Goal: Task Accomplishment & Management: Manage account settings

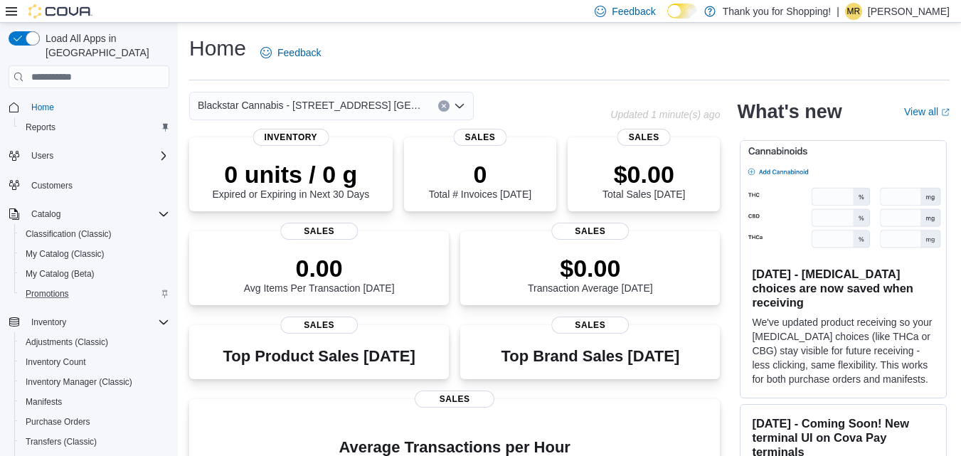
scroll to position [197, 0]
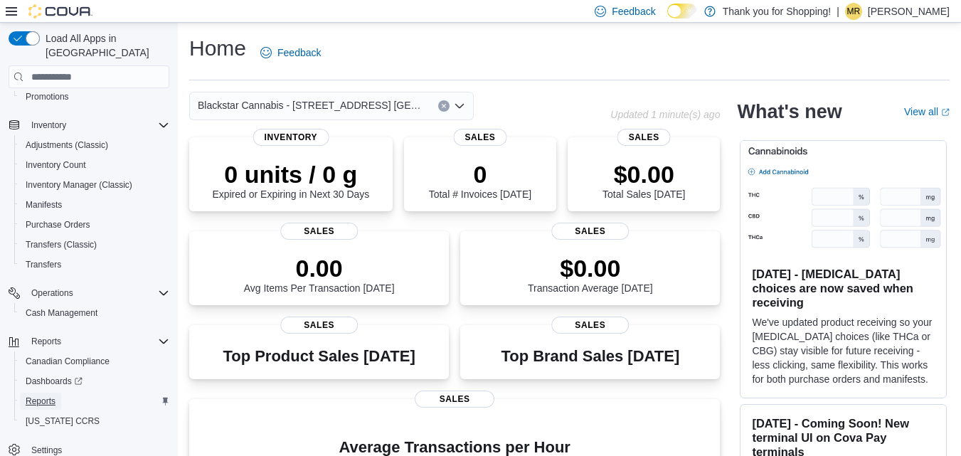
click at [44, 395] on span "Reports" at bounding box center [41, 400] width 30 height 11
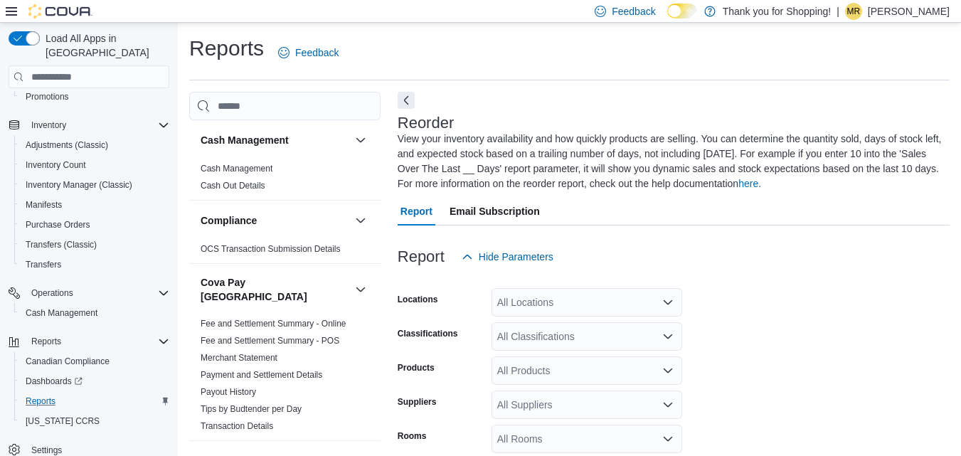
scroll to position [78, 0]
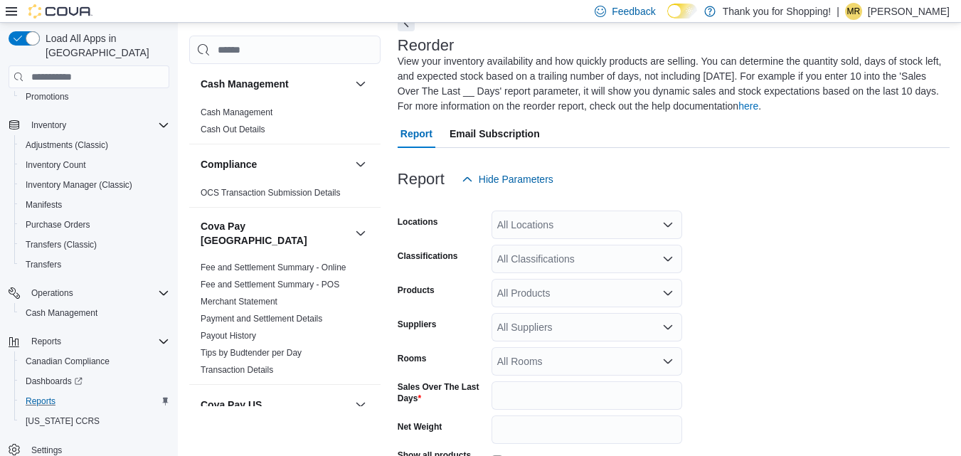
click at [649, 228] on div "All Locations" at bounding box center [587, 225] width 191 height 28
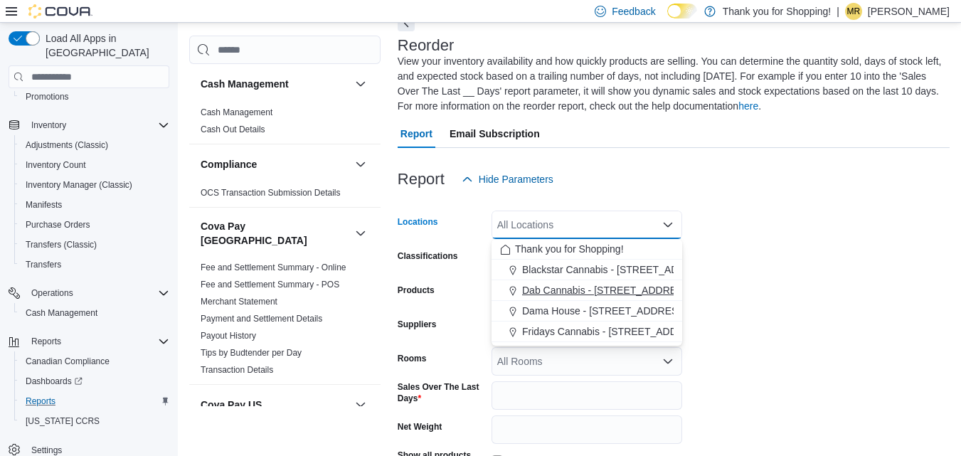
click at [584, 289] on span "Dab Cannabis - [STREET_ADDRESS]" at bounding box center [607, 290] width 171 height 14
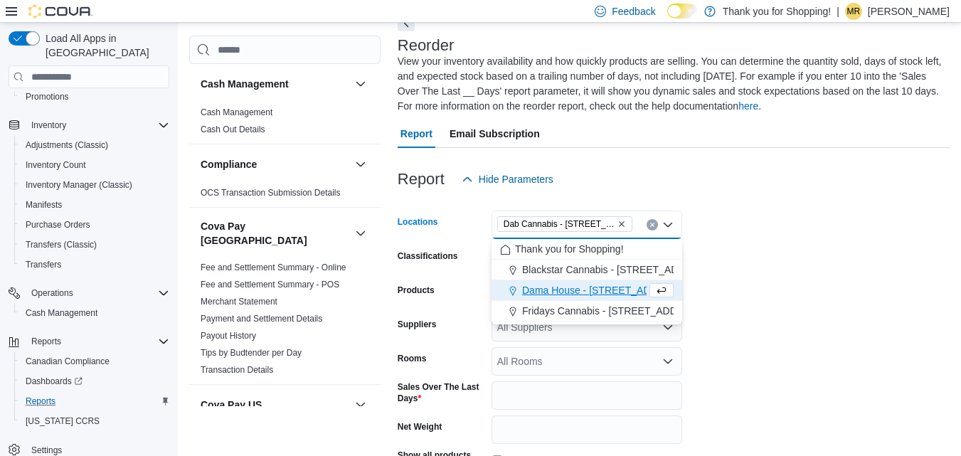
click at [749, 248] on form "Locations Dab Cannabis - 3481 Falconbridge Hwy Combo box. Selected. Dab Cannabi…" at bounding box center [674, 368] width 552 height 351
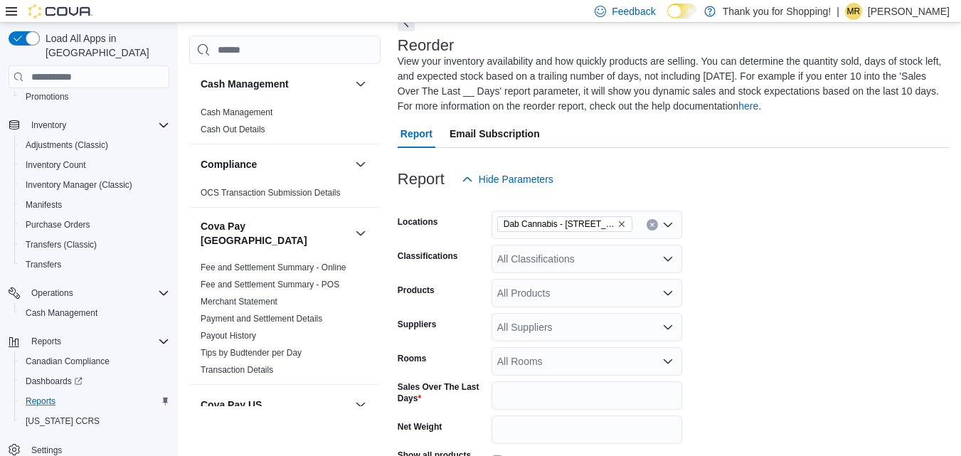
click at [632, 265] on div "All Classifications" at bounding box center [587, 259] width 191 height 28
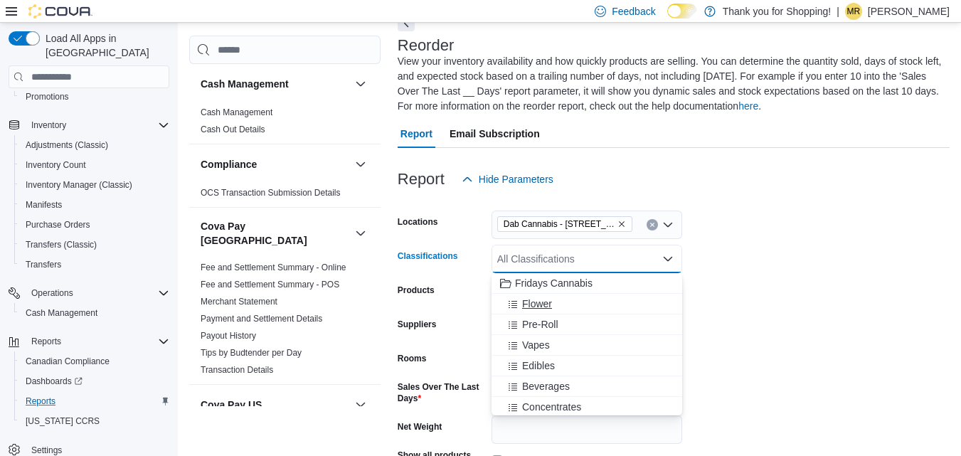
click at [536, 300] on span "Flower" at bounding box center [537, 304] width 30 height 14
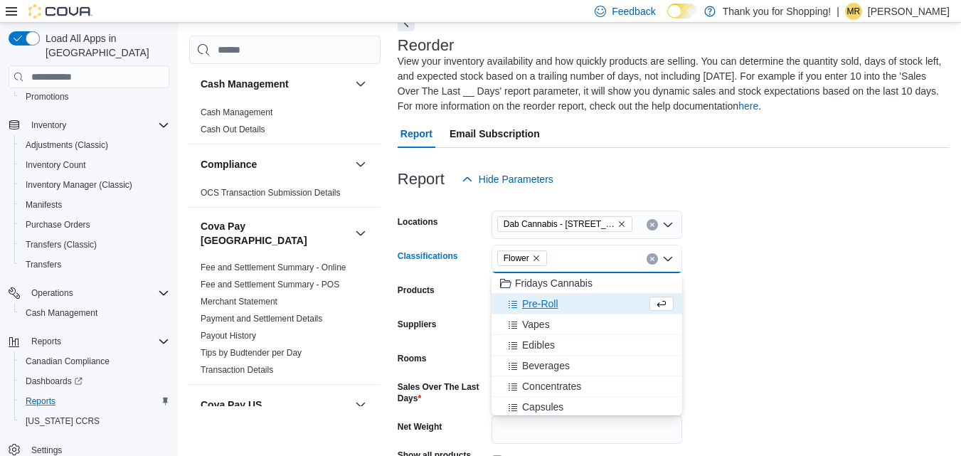
click at [537, 304] on span "Pre-Roll" at bounding box center [540, 304] width 36 height 14
click at [536, 304] on span "Vapes" at bounding box center [536, 304] width 28 height 14
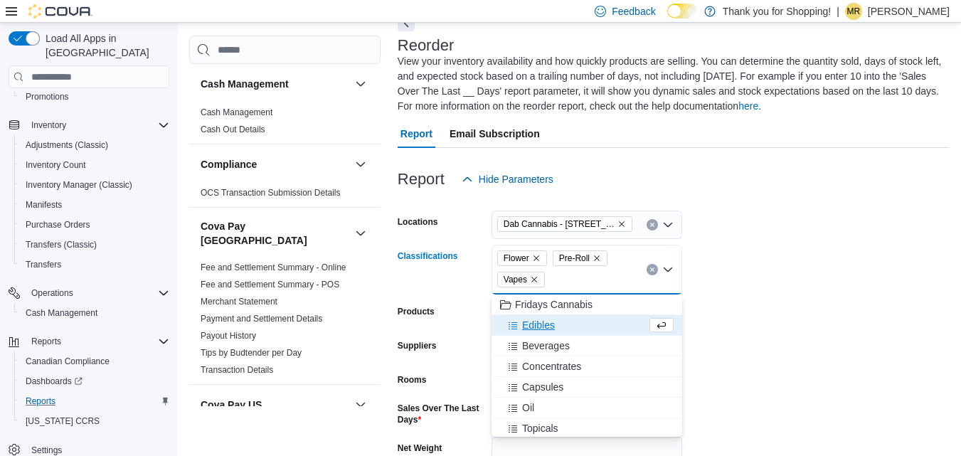
click at [550, 319] on span "Edibles" at bounding box center [538, 325] width 33 height 14
click at [551, 321] on span "Beverages" at bounding box center [546, 325] width 48 height 14
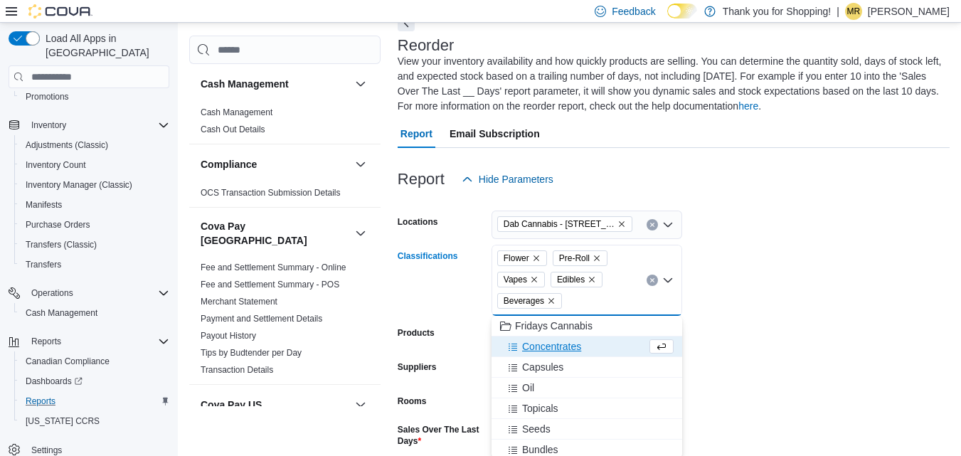
click at [546, 347] on span "Concentrates" at bounding box center [551, 346] width 59 height 14
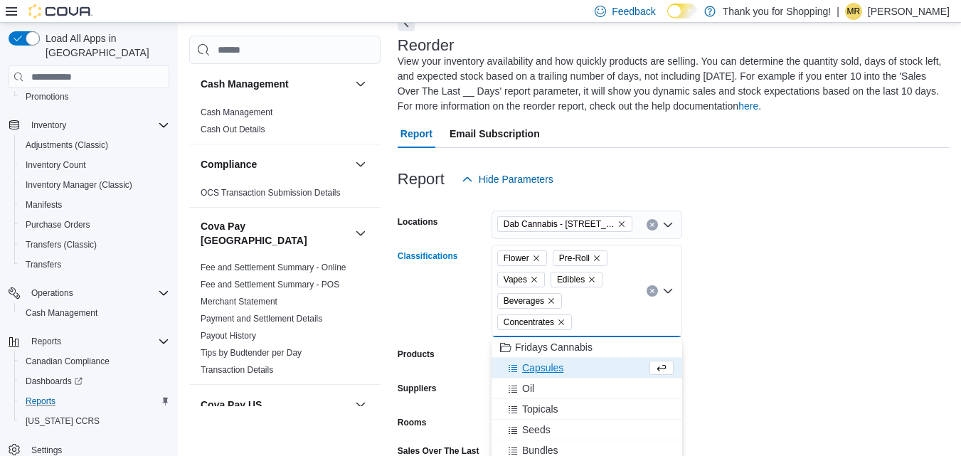
click at [542, 362] on span "Capsules" at bounding box center [542, 368] width 41 height 14
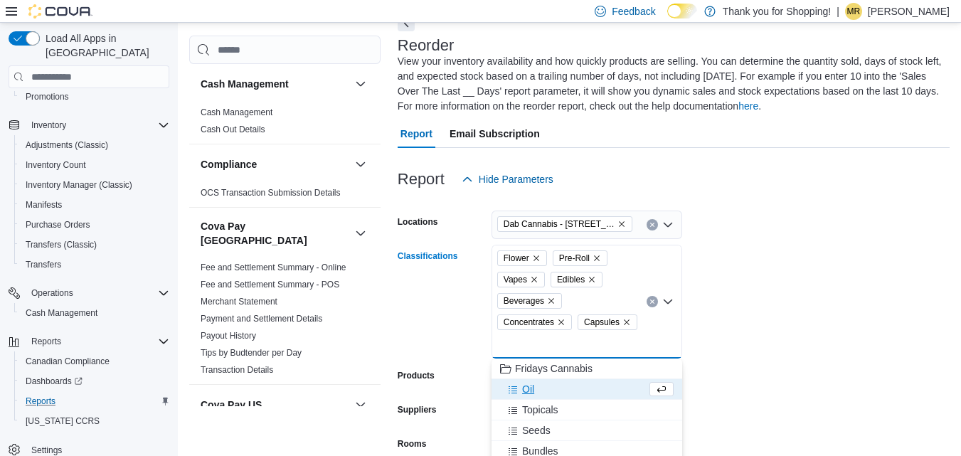
click at [538, 379] on button "Oil" at bounding box center [587, 389] width 191 height 21
click at [542, 388] on span "Topicals" at bounding box center [540, 389] width 36 height 14
click at [542, 386] on span "Seeds" at bounding box center [536, 389] width 28 height 14
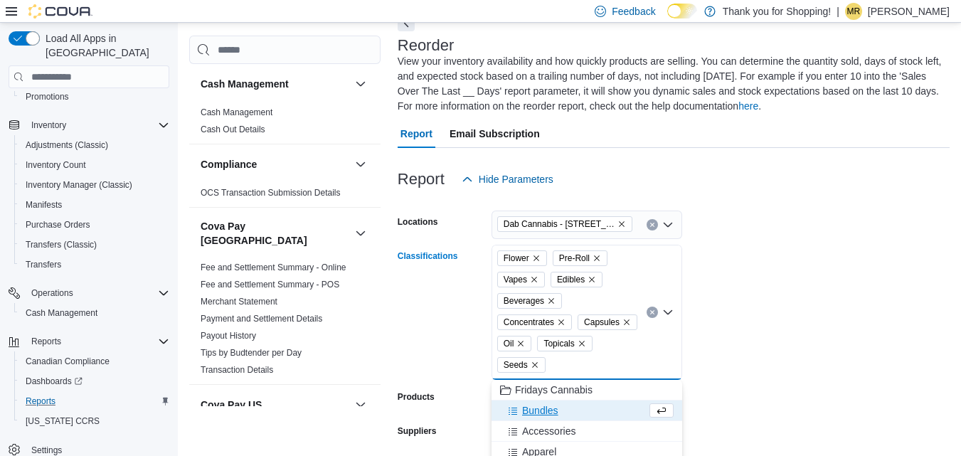
click at [823, 398] on form "Locations Dab Cannabis - 3481 Falconbridge Hwy Classifications Flower Pre-Roll …" at bounding box center [674, 422] width 552 height 458
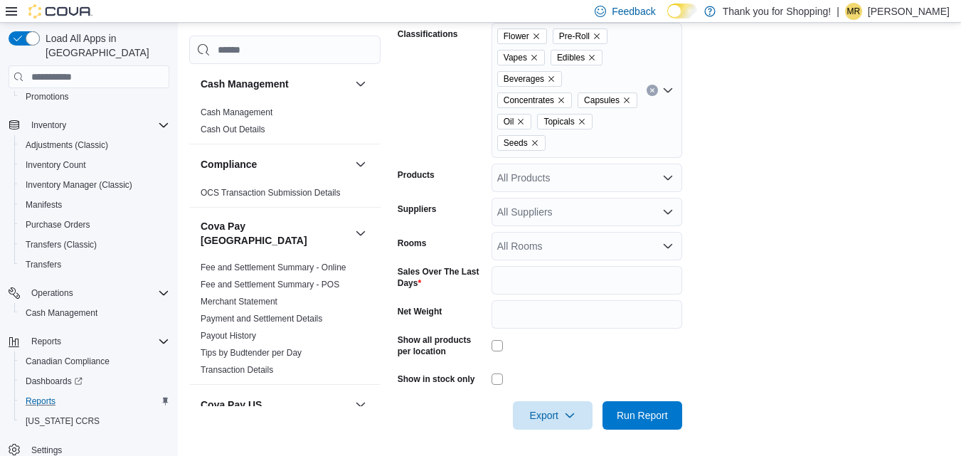
scroll to position [302, 0]
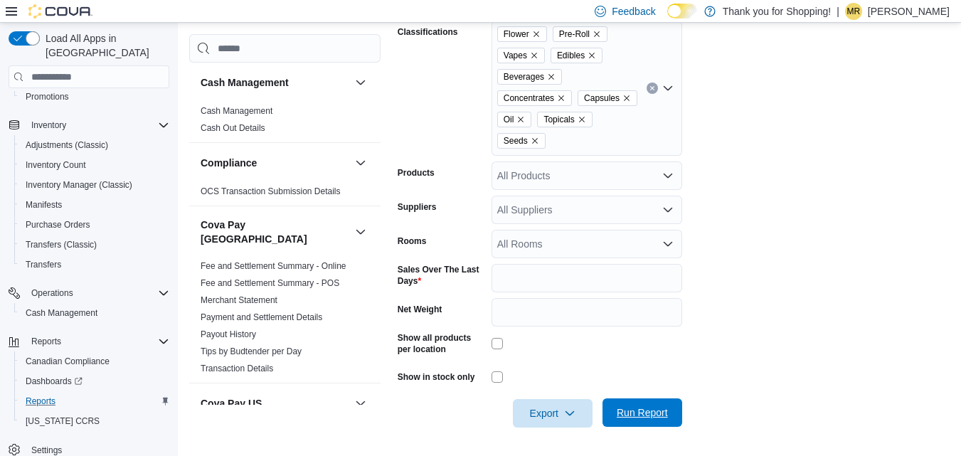
click at [652, 405] on span "Run Report" at bounding box center [642, 412] width 63 height 28
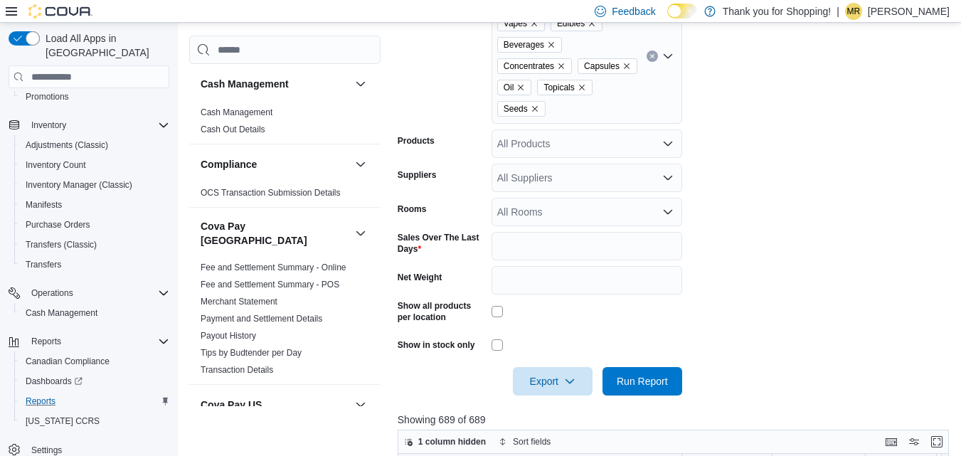
scroll to position [498, 0]
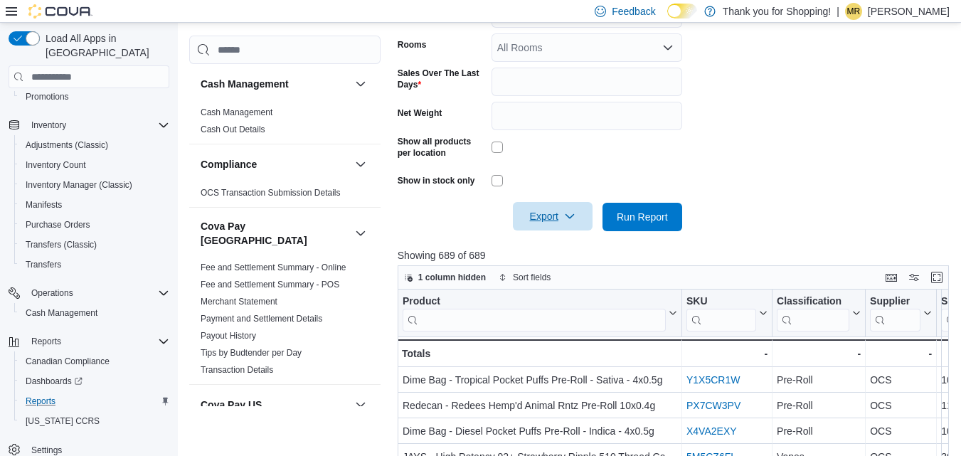
click at [540, 210] on span "Export" at bounding box center [552, 216] width 63 height 28
click at [551, 250] on span "Export to Excel" at bounding box center [555, 245] width 64 height 11
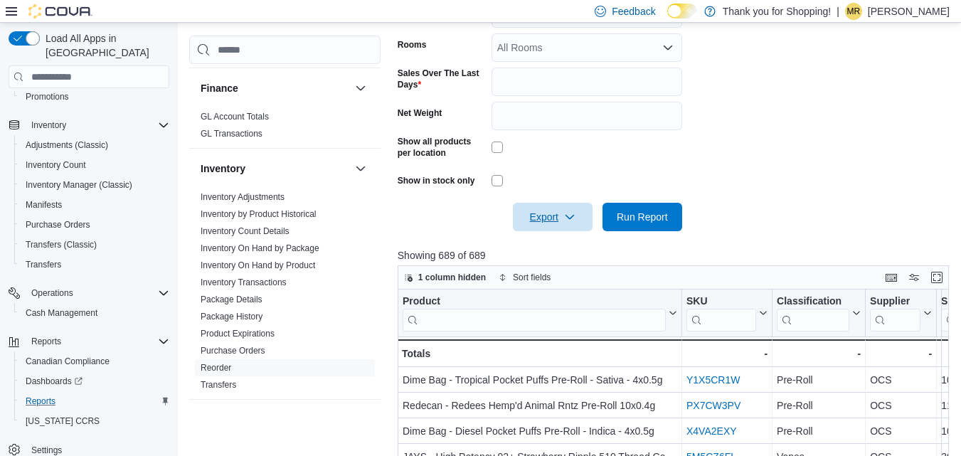
scroll to position [711, 0]
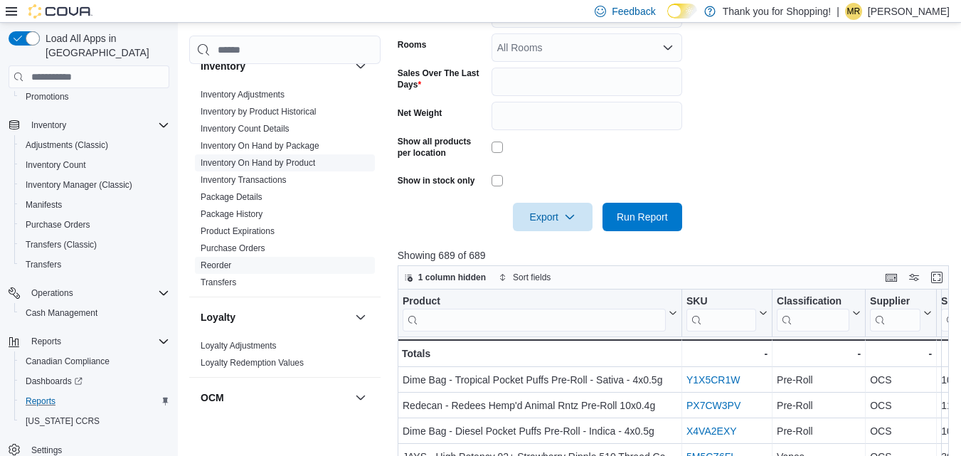
click at [282, 158] on link "Inventory On Hand by Product" at bounding box center [258, 163] width 115 height 10
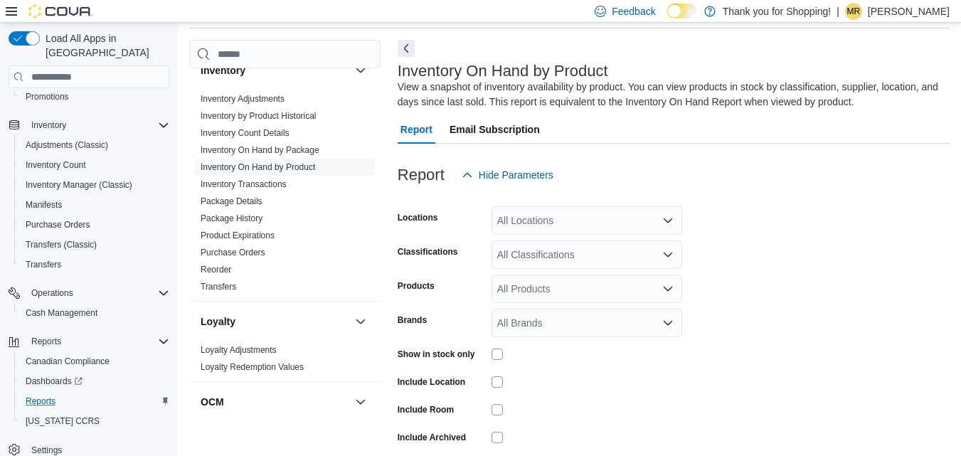
scroll to position [48, 0]
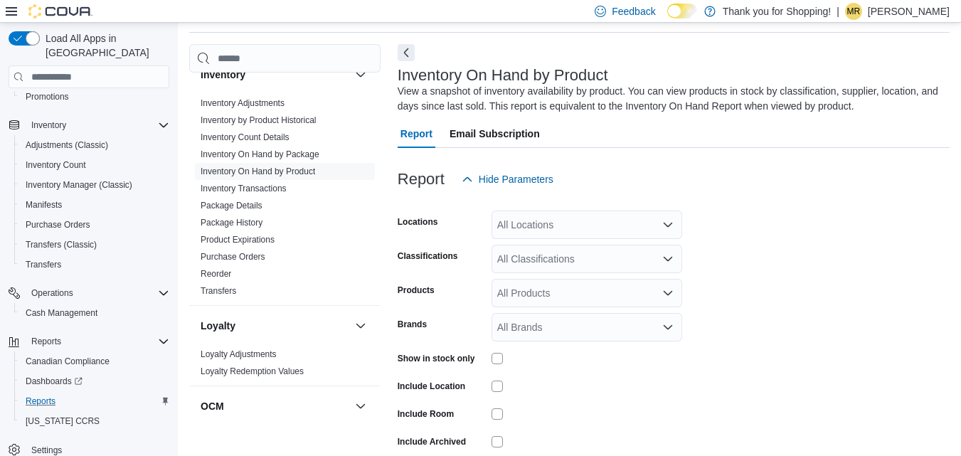
click at [572, 216] on div "All Locations" at bounding box center [587, 225] width 191 height 28
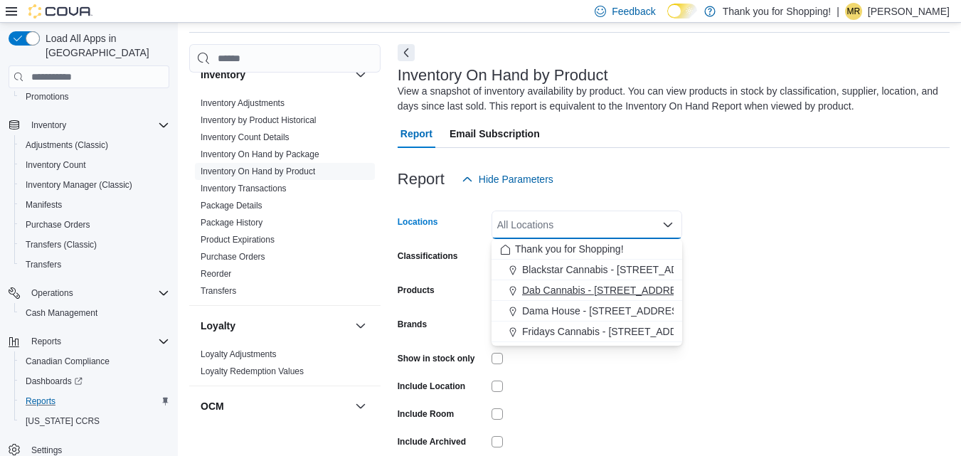
click at [556, 285] on span "Dab Cannabis - [STREET_ADDRESS]" at bounding box center [607, 290] width 171 height 14
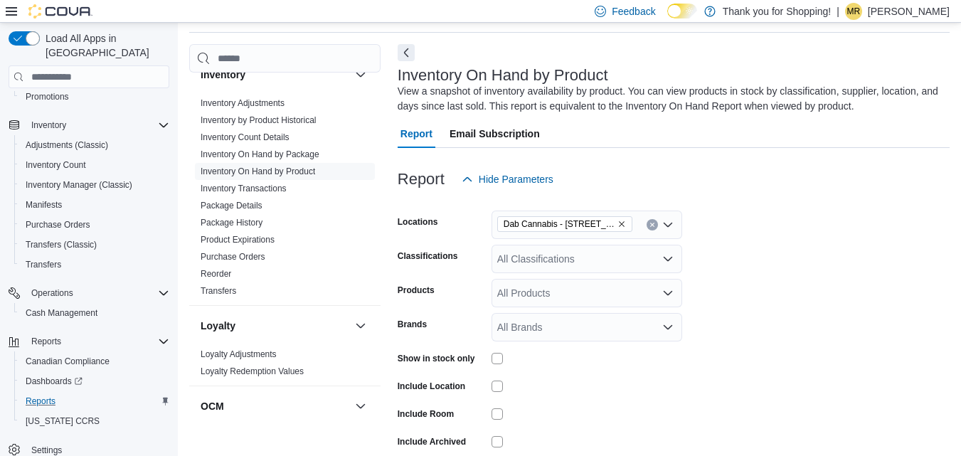
click at [770, 287] on form "Locations Dab Cannabis - 3481 Falconbridge Hwy Classifications All Classificati…" at bounding box center [674, 342] width 552 height 299
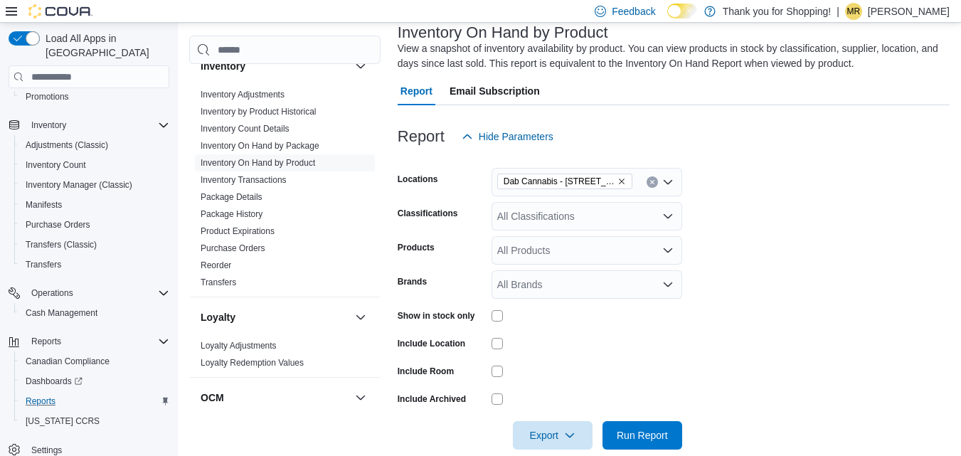
scroll to position [112, 0]
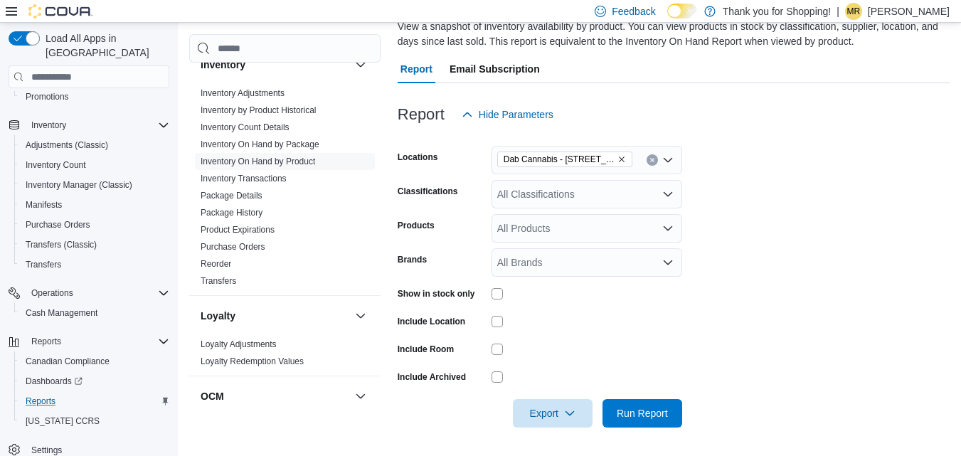
click at [590, 195] on div "All Classifications" at bounding box center [587, 194] width 191 height 28
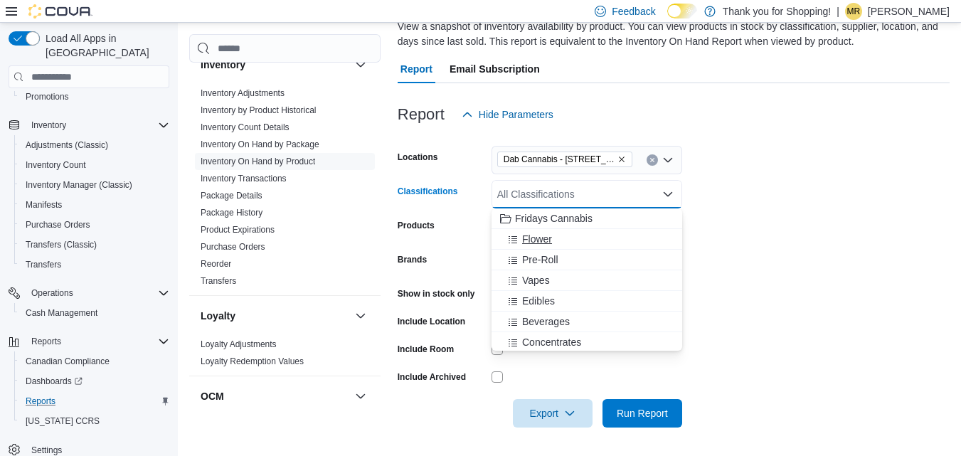
click at [540, 237] on span "Flower" at bounding box center [537, 239] width 30 height 14
click at [540, 237] on span "Pre-Roll" at bounding box center [540, 239] width 36 height 14
click at [539, 238] on span "Vapes" at bounding box center [536, 239] width 28 height 14
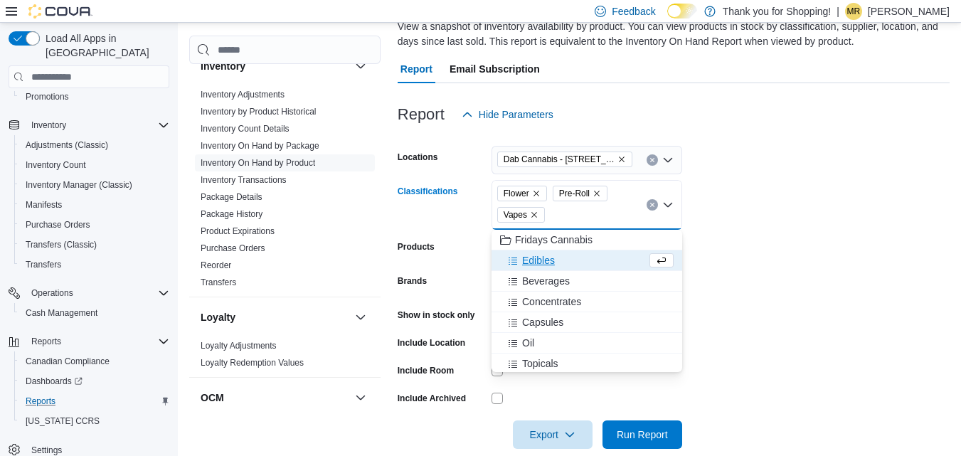
click at [536, 256] on span "Edibles" at bounding box center [538, 260] width 33 height 14
click at [554, 258] on span "Beverages" at bounding box center [546, 260] width 48 height 14
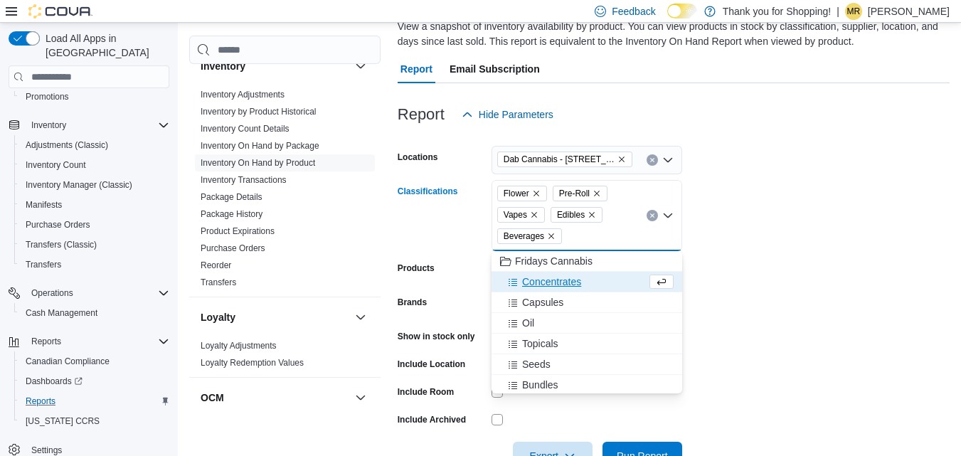
click at [551, 280] on span "Concentrates" at bounding box center [551, 282] width 59 height 14
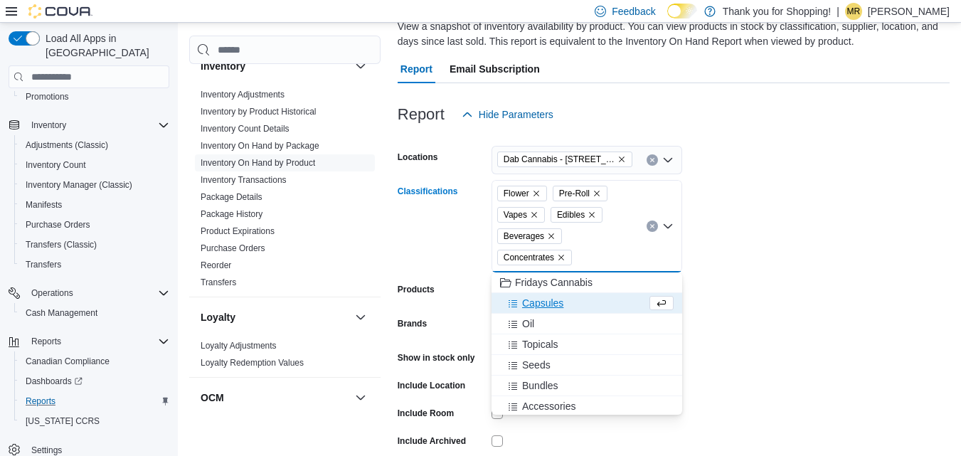
click at [548, 301] on span "Capsules" at bounding box center [542, 303] width 41 height 14
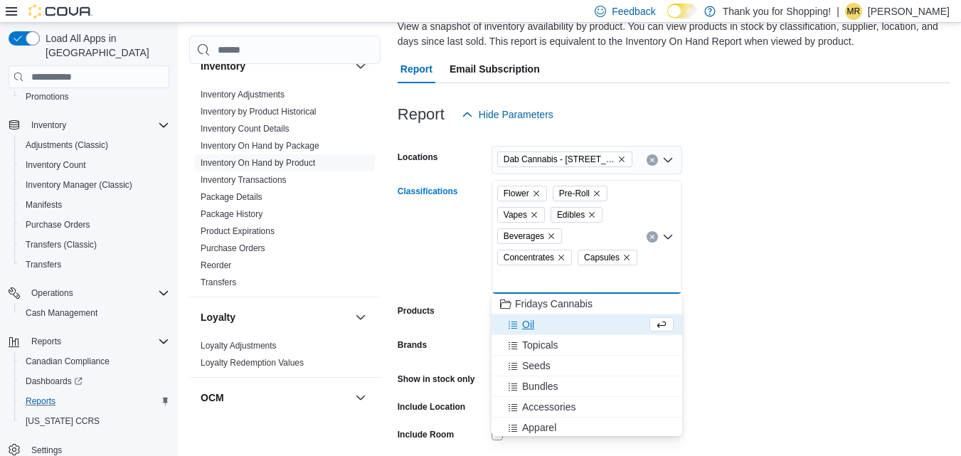
click at [542, 319] on div "Oil" at bounding box center [573, 324] width 147 height 14
click at [548, 324] on span "Topicals" at bounding box center [540, 324] width 36 height 14
click at [548, 326] on span "Seeds" at bounding box center [536, 324] width 28 height 14
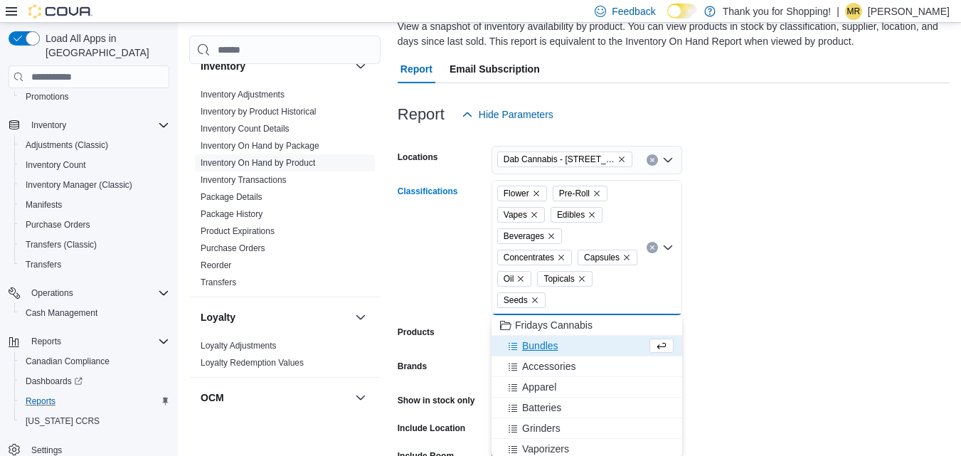
click at [812, 304] on form "Locations Dab Cannabis - 3481 Falconbridge Hwy Classifications Flower Pre-Roll …" at bounding box center [674, 331] width 552 height 405
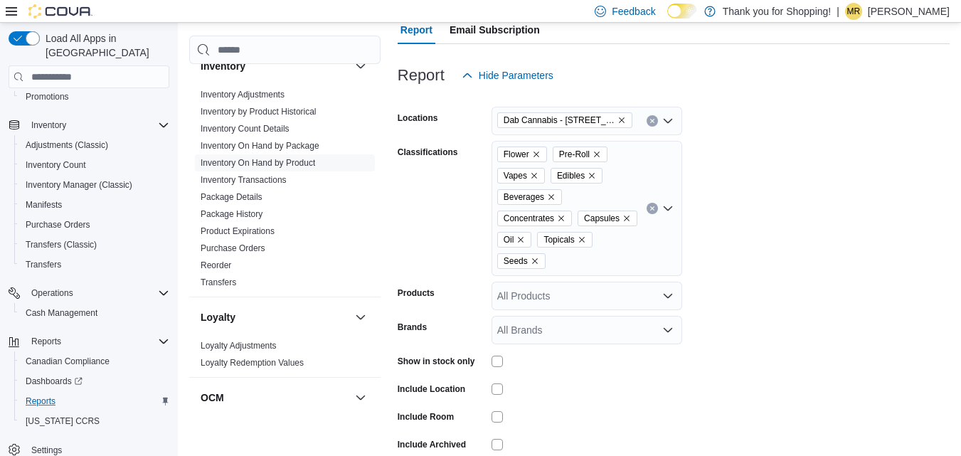
scroll to position [219, 0]
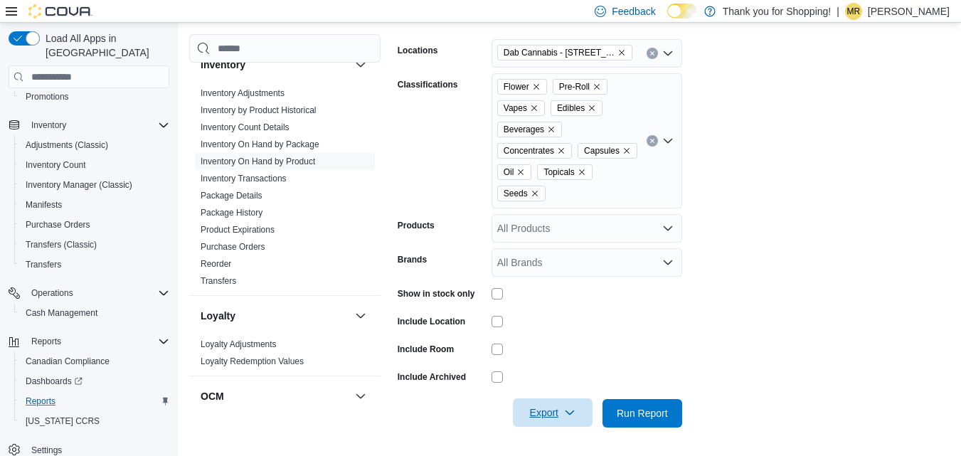
click at [545, 412] on span "Export" at bounding box center [552, 412] width 63 height 28
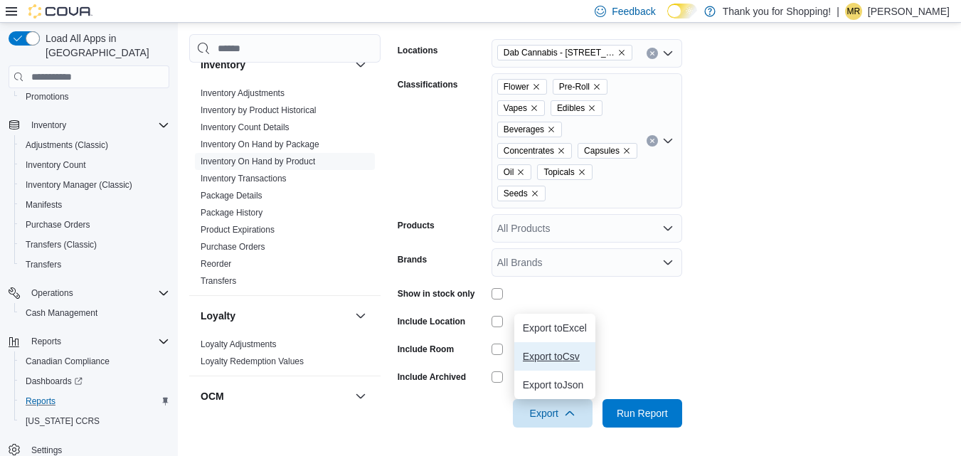
click at [548, 363] on button "Export to Csv" at bounding box center [554, 356] width 81 height 28
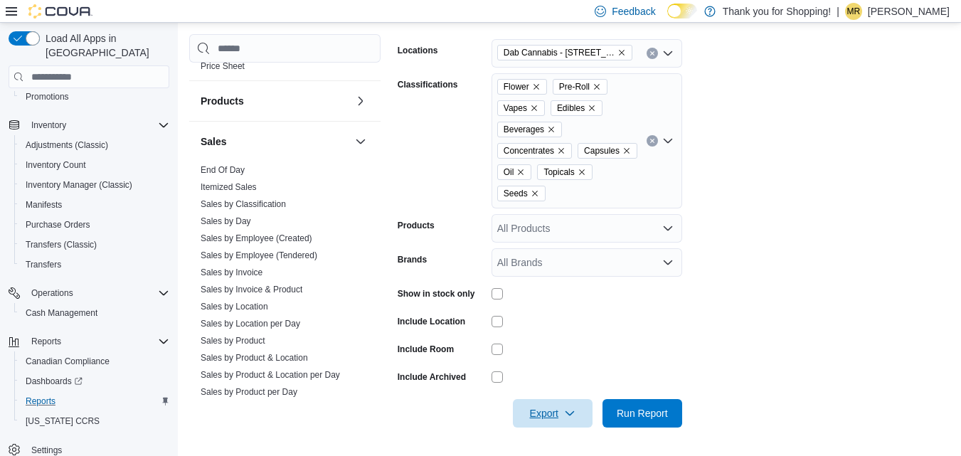
scroll to position [1209, 0]
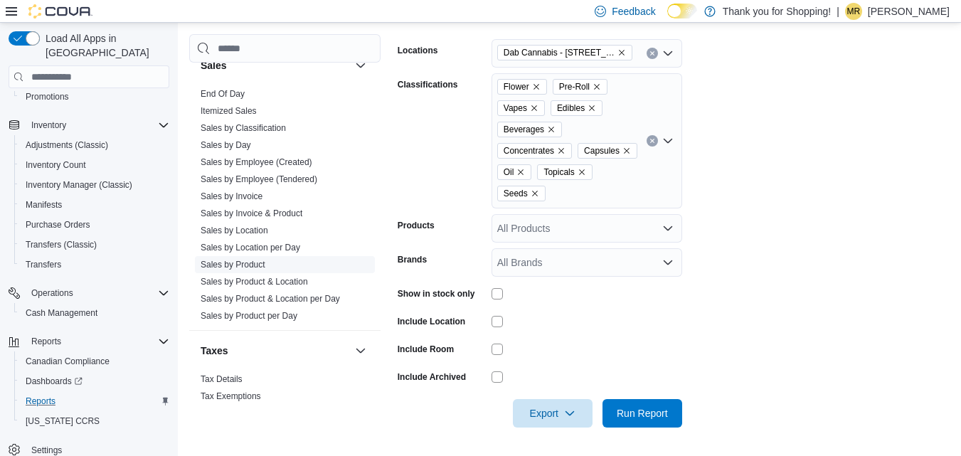
click at [250, 260] on link "Sales by Product" at bounding box center [233, 265] width 65 height 10
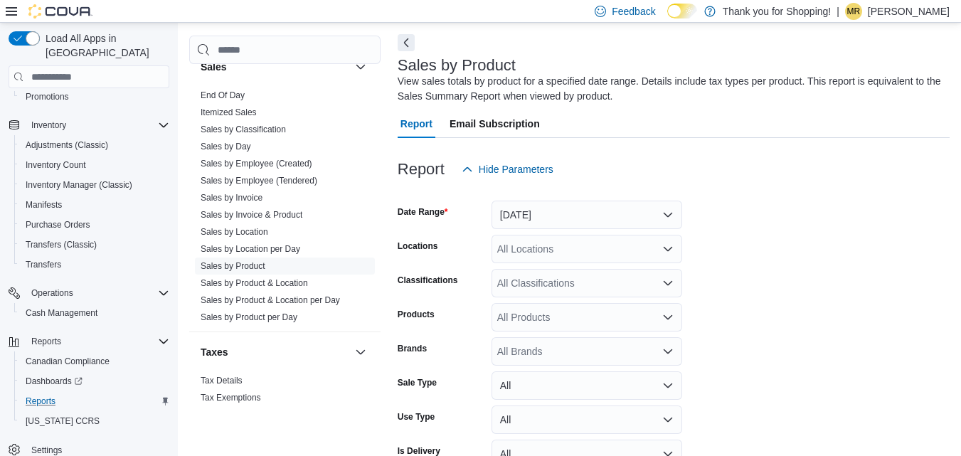
scroll to position [48, 0]
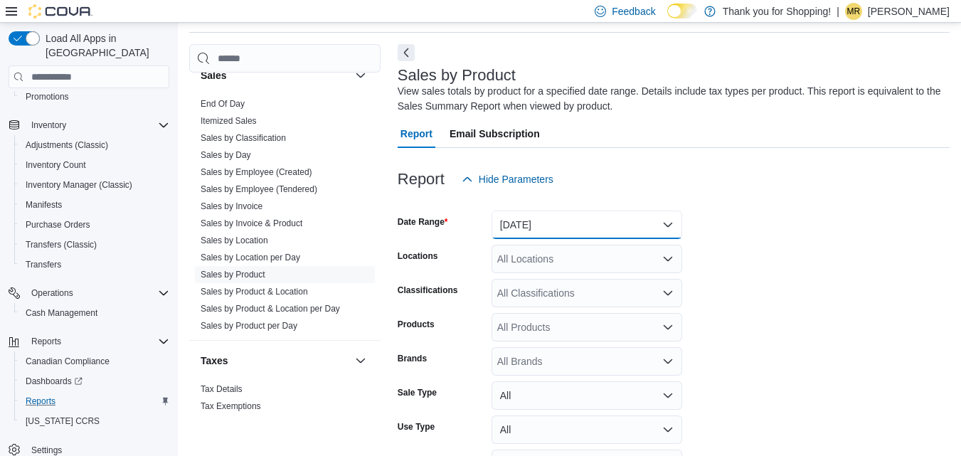
click at [606, 216] on button "Yesterday" at bounding box center [587, 225] width 191 height 28
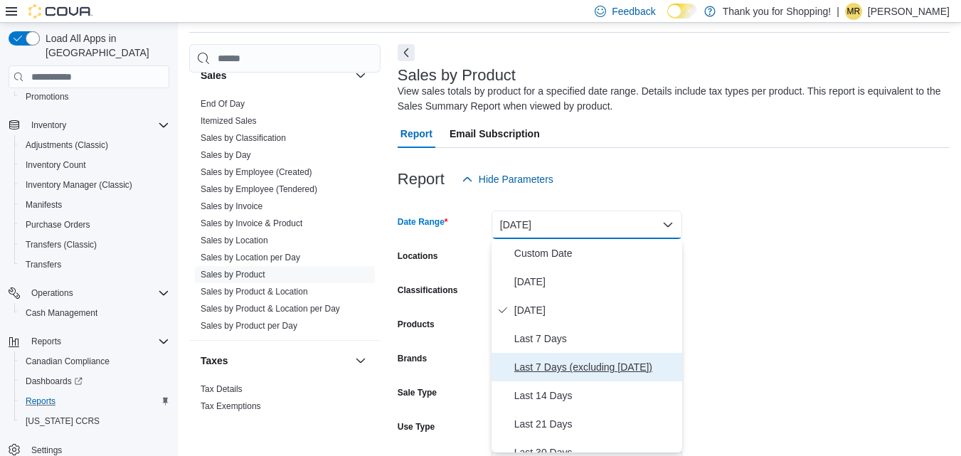
click at [607, 363] on span "Last 7 Days (excluding today)" at bounding box center [595, 366] width 162 height 17
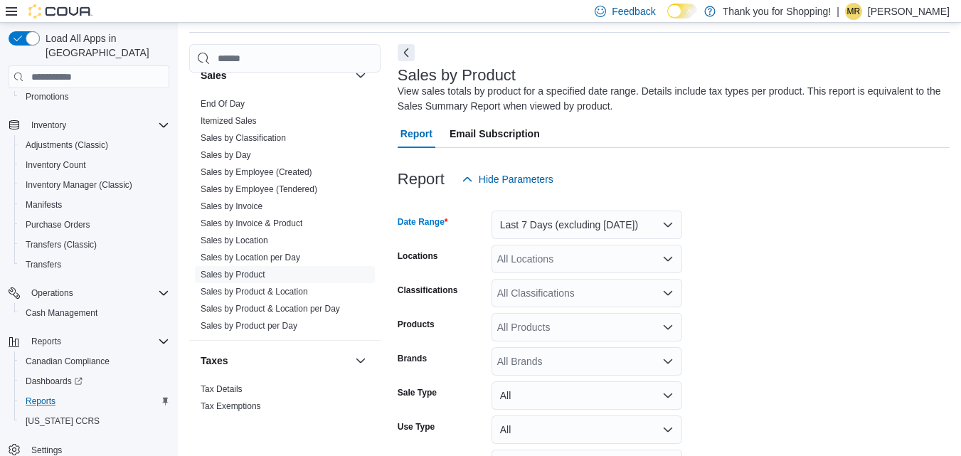
click at [817, 329] on form "Date Range Last 7 Days (excluding today) Locations All Locations Classification…" at bounding box center [674, 355] width 552 height 324
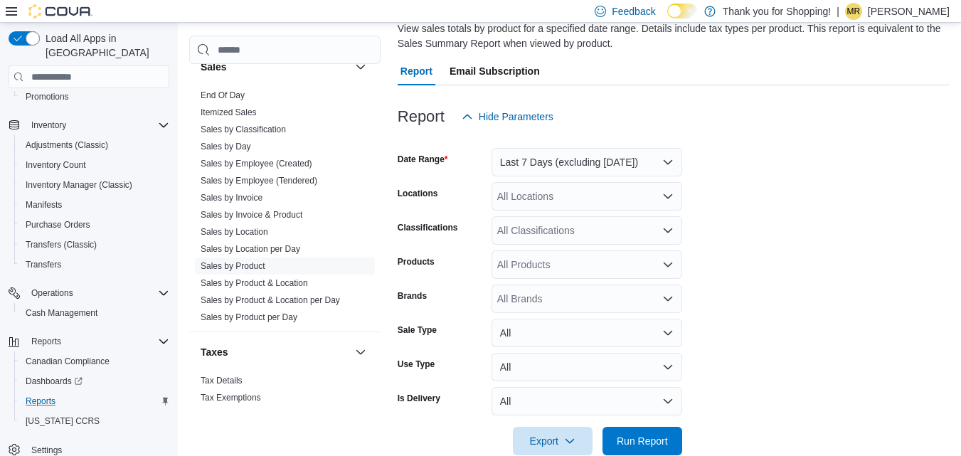
scroll to position [138, 0]
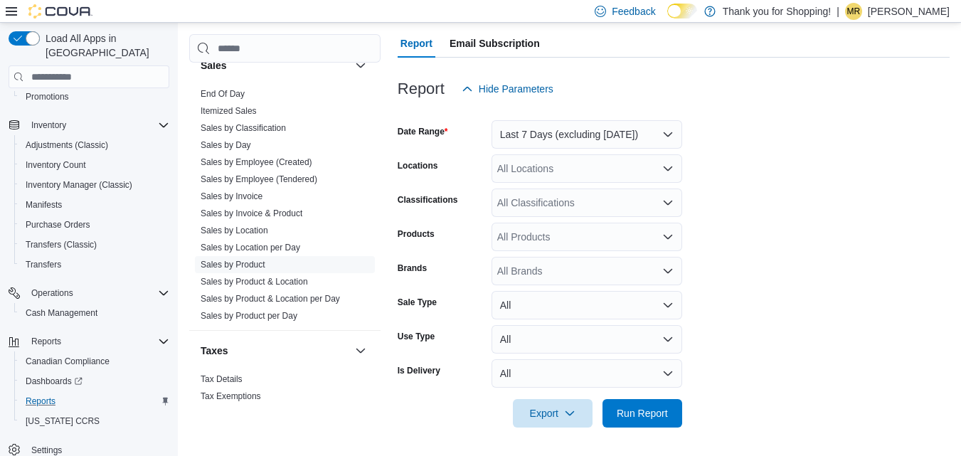
click at [610, 169] on div "All Locations" at bounding box center [587, 168] width 191 height 28
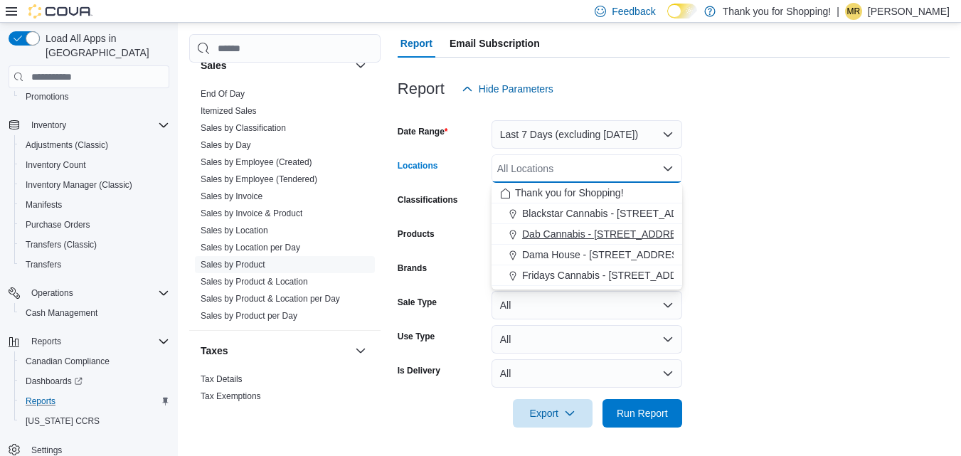
click at [563, 234] on span "Dab Cannabis - [STREET_ADDRESS]" at bounding box center [607, 234] width 171 height 14
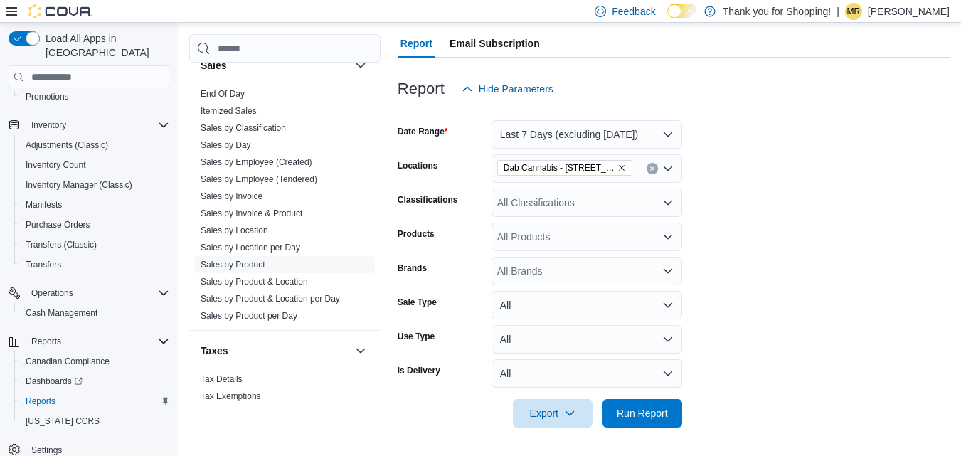
click at [803, 234] on form "Date Range Last 7 Days (excluding today) Locations Dab Cannabis - 3481 Falconbr…" at bounding box center [674, 265] width 552 height 324
click at [649, 208] on div "All Classifications" at bounding box center [587, 202] width 191 height 28
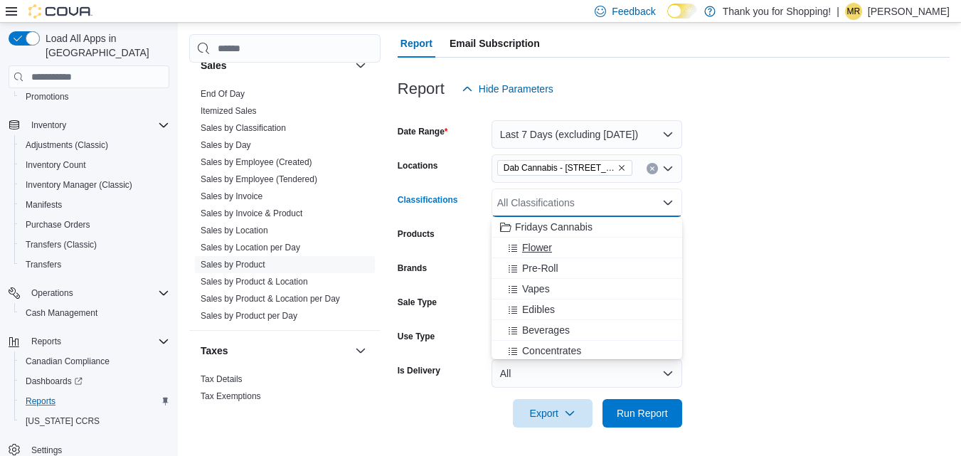
click at [526, 253] on span "Flower" at bounding box center [537, 247] width 30 height 14
click at [526, 253] on span "Pre-Roll" at bounding box center [540, 247] width 36 height 14
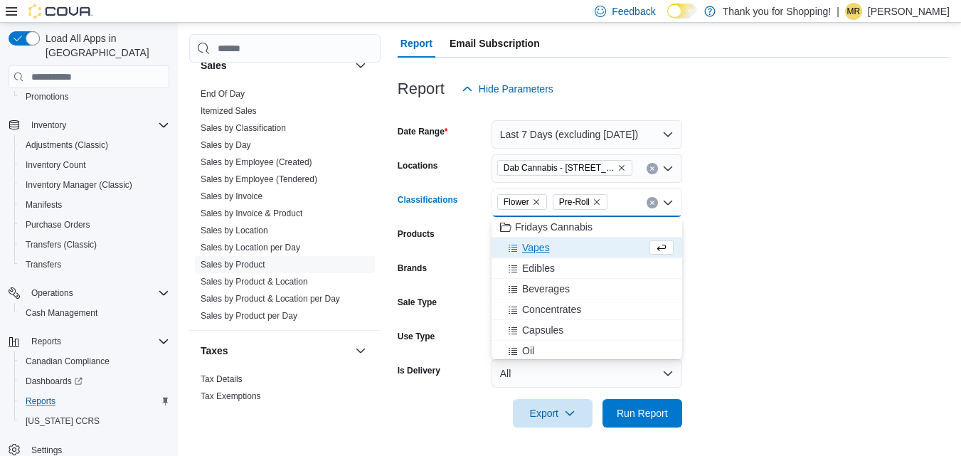
click at [526, 253] on span "Vapes" at bounding box center [536, 247] width 28 height 14
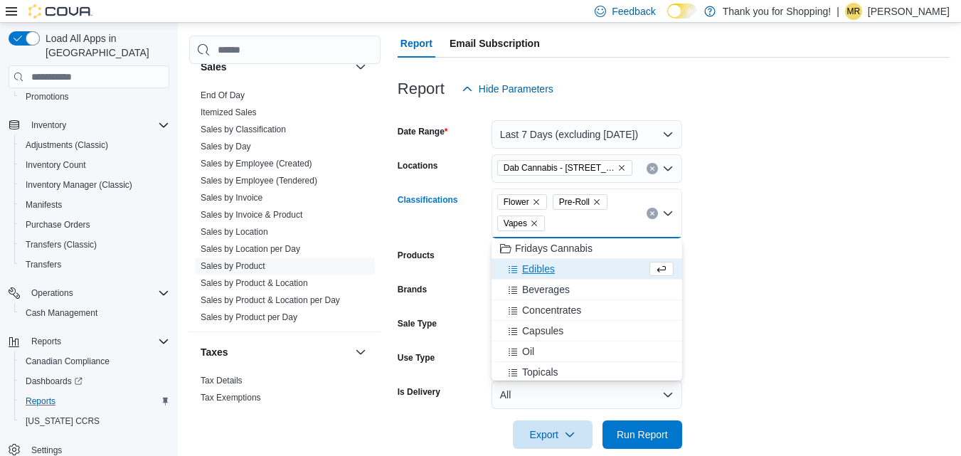
click at [531, 262] on span "Edibles" at bounding box center [538, 269] width 33 height 14
click at [540, 270] on span "Beverages" at bounding box center [546, 269] width 48 height 14
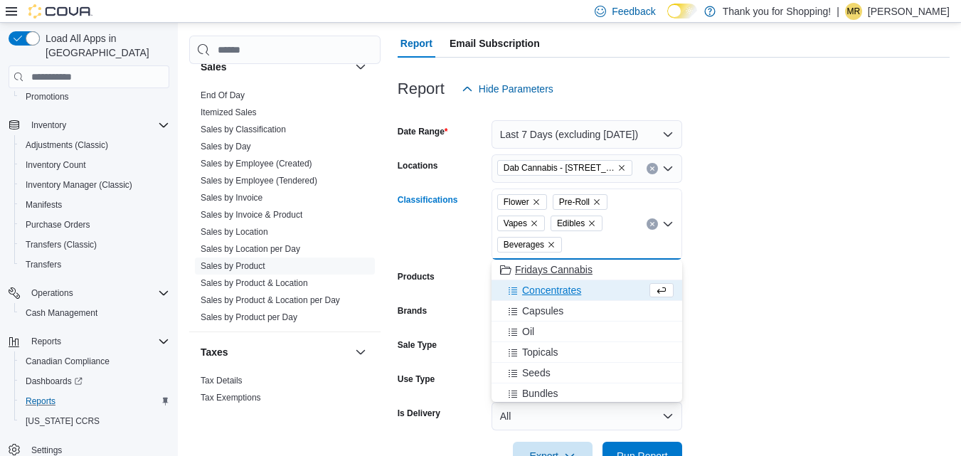
click at [541, 290] on span "Concentrates" at bounding box center [551, 290] width 59 height 14
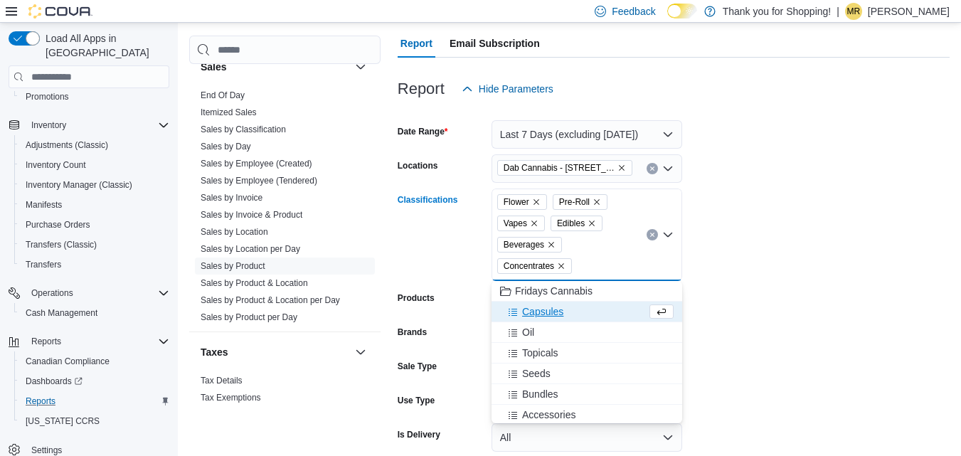
click at [543, 310] on span "Capsules" at bounding box center [542, 311] width 41 height 14
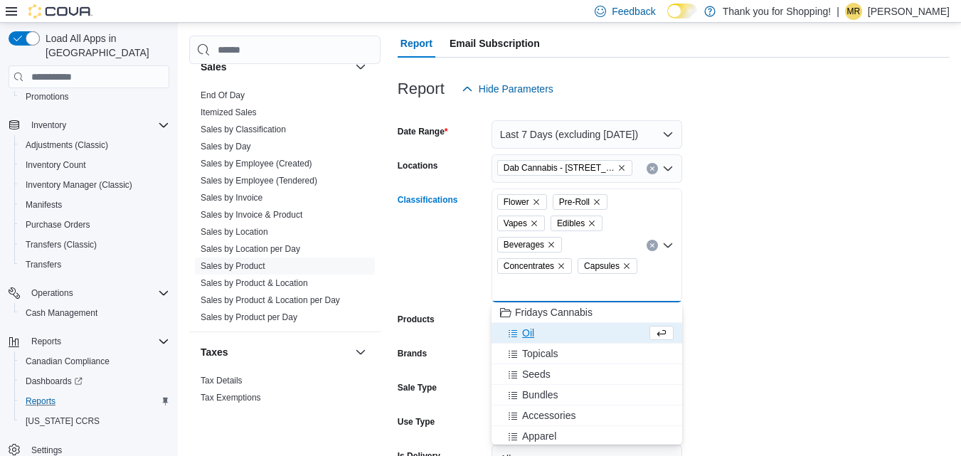
click at [540, 335] on div "Oil" at bounding box center [573, 333] width 147 height 14
click at [542, 336] on span "Topicals" at bounding box center [540, 333] width 36 height 14
click at [543, 334] on span "Seeds" at bounding box center [536, 333] width 28 height 14
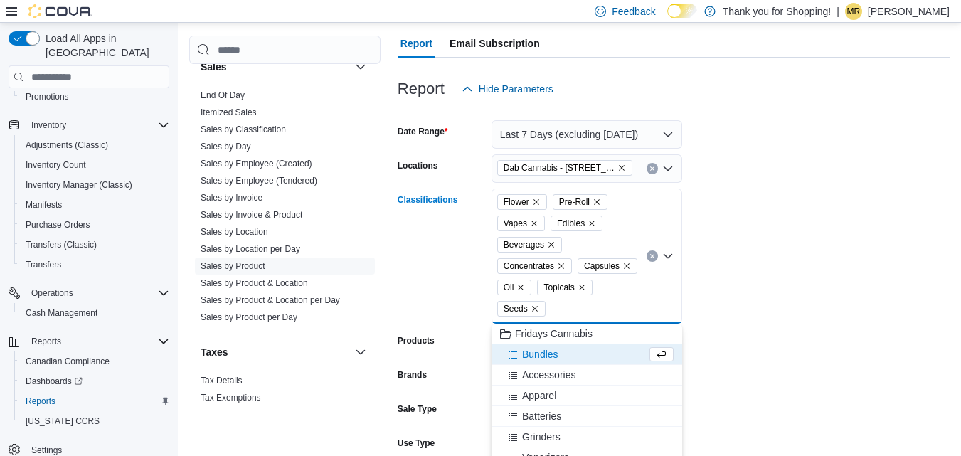
click at [748, 314] on form "Date Range Last 7 Days (excluding today) Locations Dab Cannabis - 3481 Falconbr…" at bounding box center [674, 318] width 552 height 431
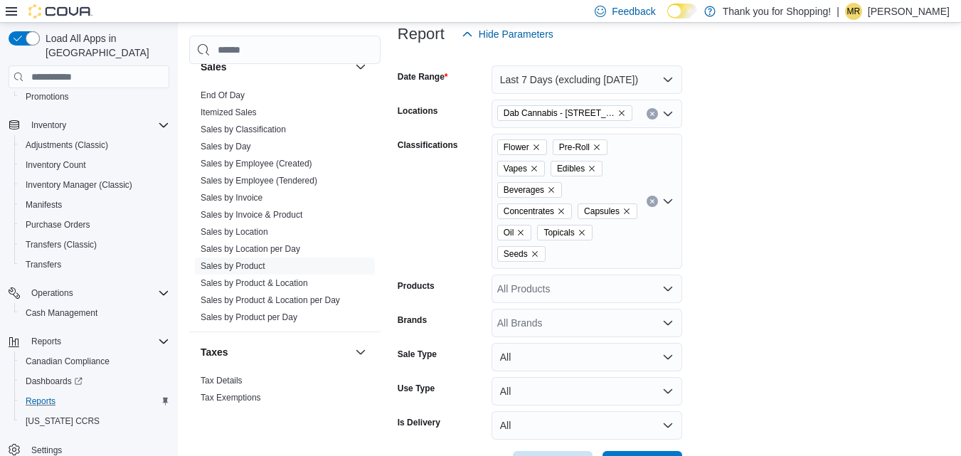
scroll to position [245, 0]
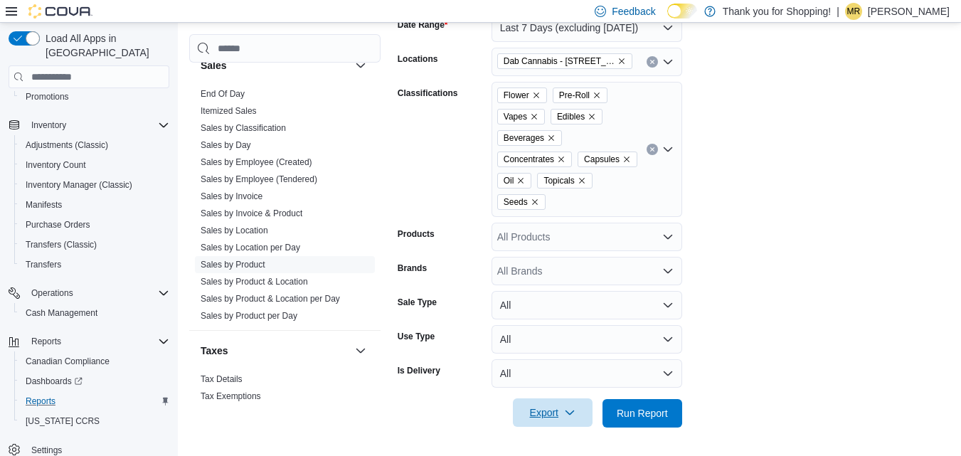
click at [537, 418] on span "Export" at bounding box center [552, 412] width 63 height 28
click at [553, 355] on span "Export to Csv" at bounding box center [555, 356] width 64 height 11
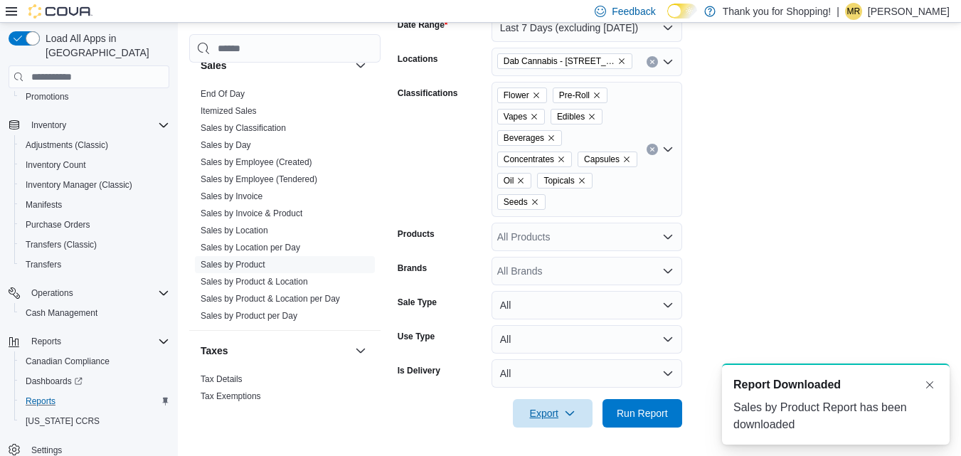
scroll to position [0, 0]
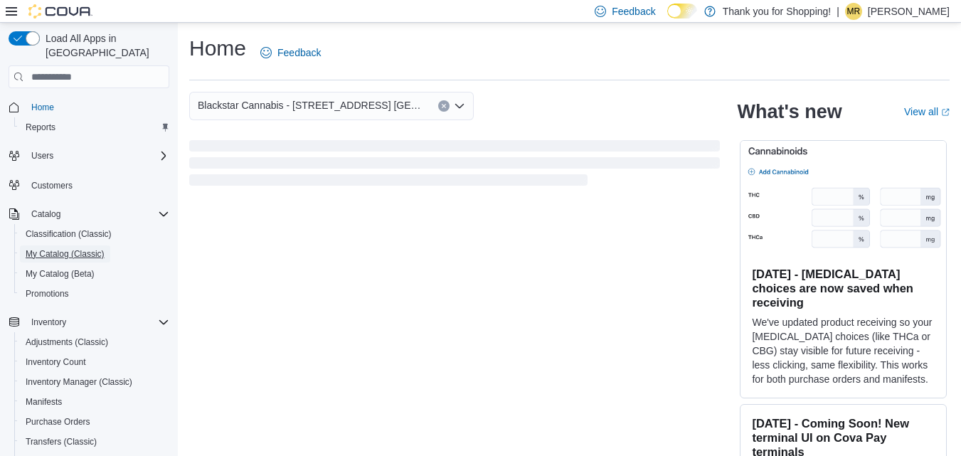
click at [71, 248] on span "My Catalog (Classic)" at bounding box center [65, 253] width 79 height 11
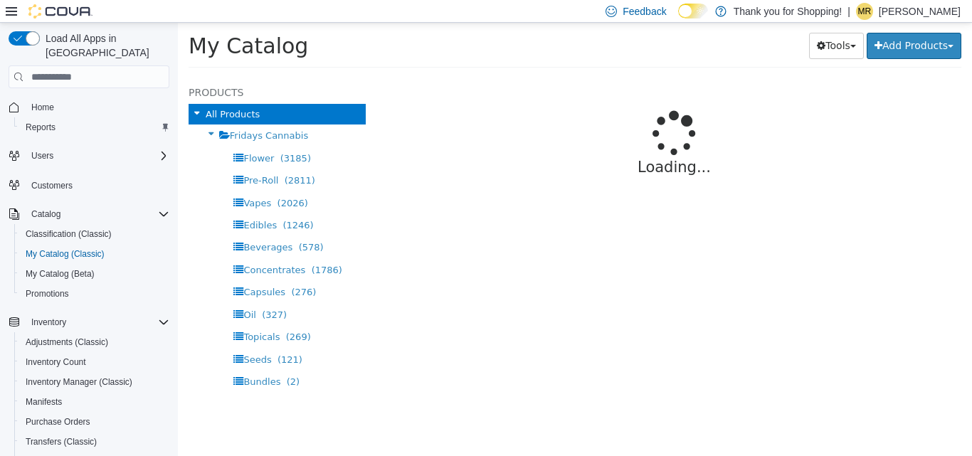
select select "**********"
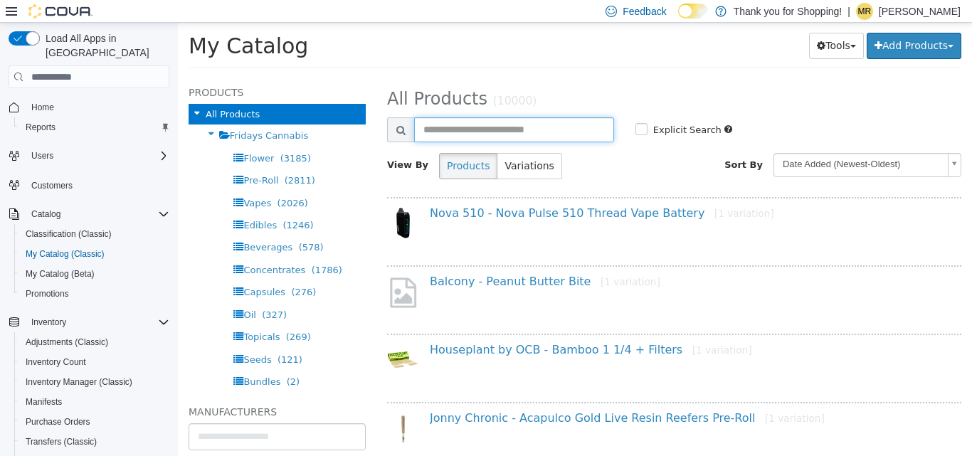
click at [485, 125] on input "text" at bounding box center [514, 129] width 200 height 25
type input "**********"
select select "**********"
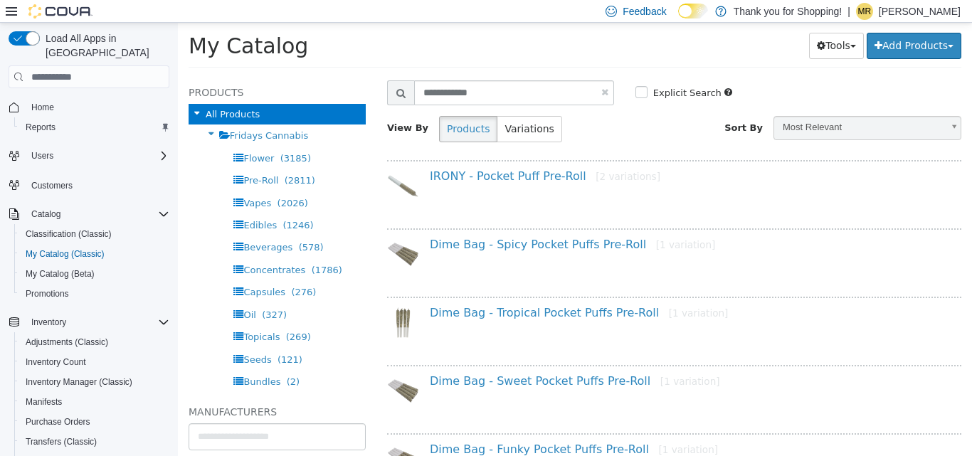
scroll to position [71, 0]
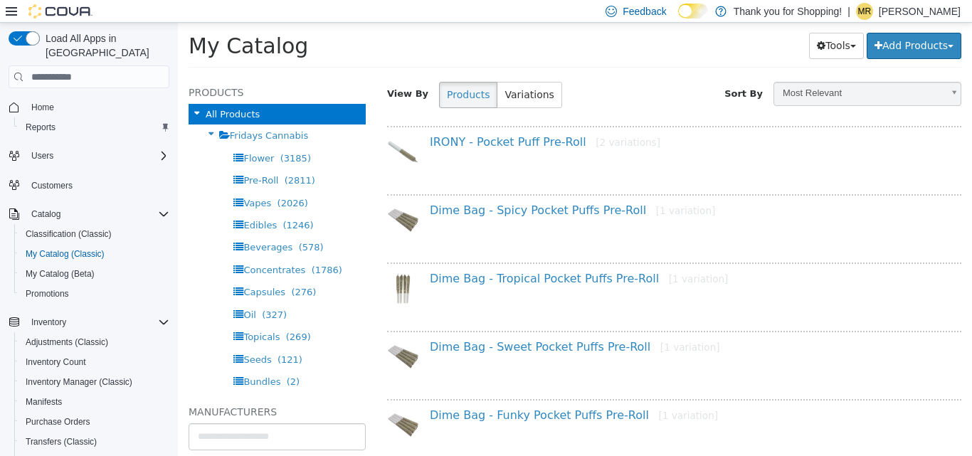
click at [528, 286] on div "Dime Bag - Tropical Pocket Puffs Pre-Roll [1 variation]" at bounding box center [692, 282] width 546 height 21
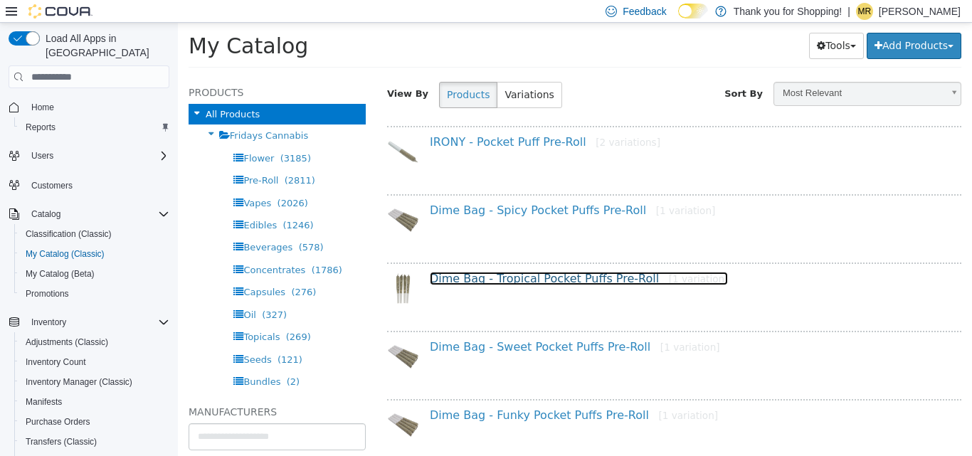
click at [529, 281] on link "Dime Bag - Tropical Pocket Puffs Pre-Roll [1 variation]" at bounding box center [579, 279] width 298 height 14
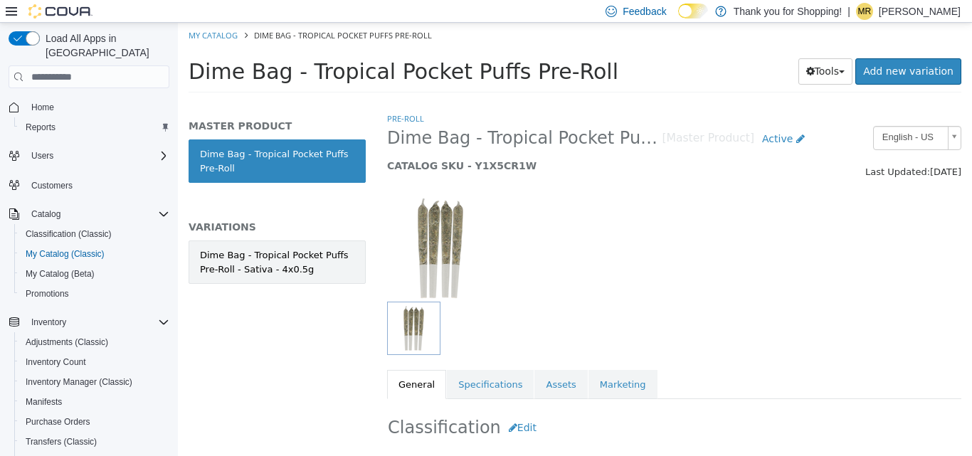
click at [275, 271] on div "Dime Bag - Tropical Pocket Puffs Pre-Roll - Sativa - 4x0.5g" at bounding box center [277, 262] width 154 height 28
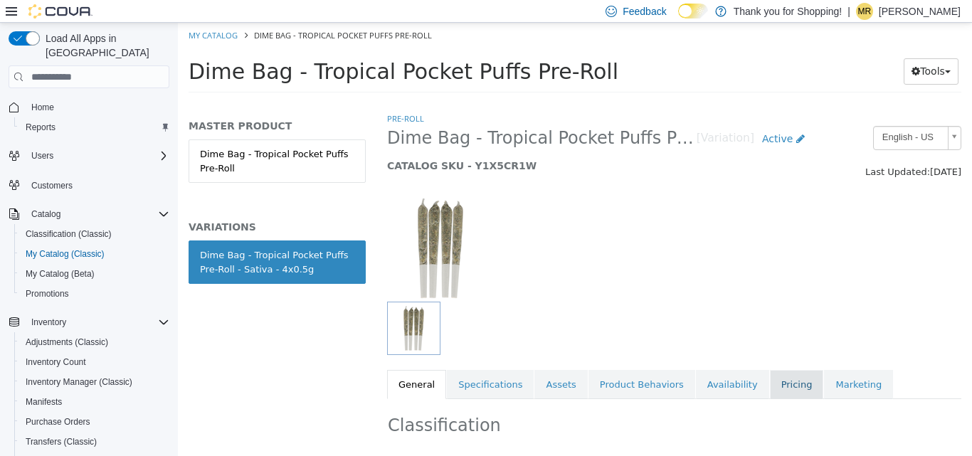
click at [773, 379] on link "Pricing" at bounding box center [797, 385] width 54 height 30
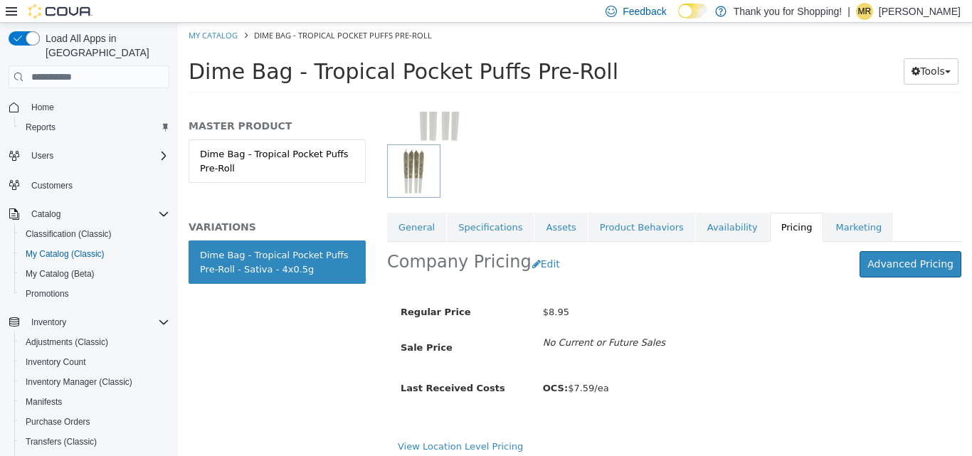
scroll to position [166, 0]
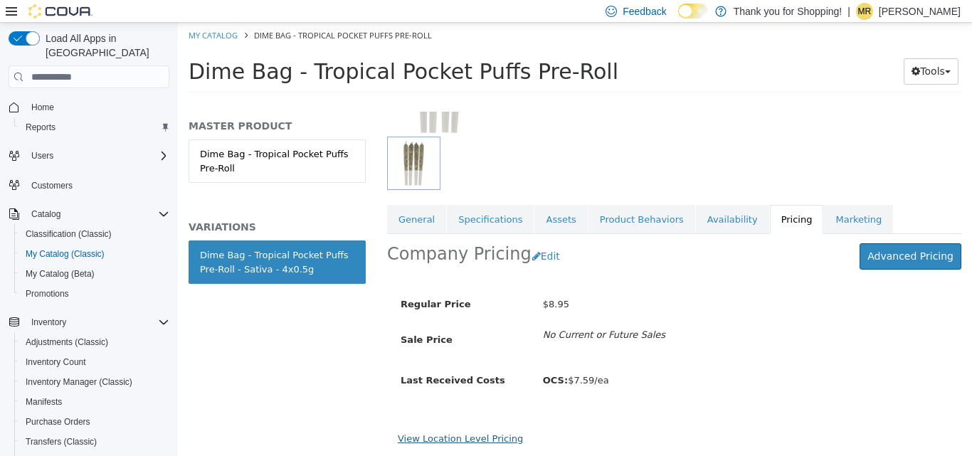
click at [473, 431] on link "View Location Level Pricing" at bounding box center [460, 438] width 125 height 11
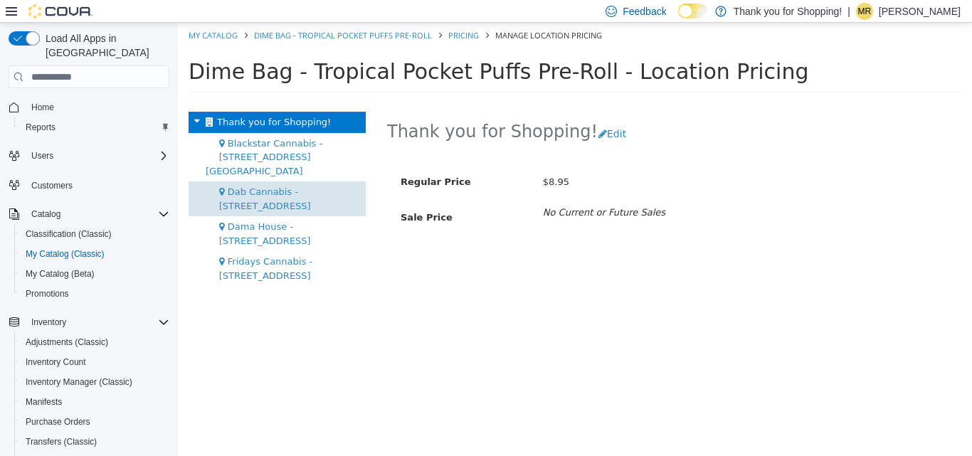
click at [277, 198] on div "Dab Cannabis - [STREET_ADDRESS]" at bounding box center [276, 198] width 177 height 35
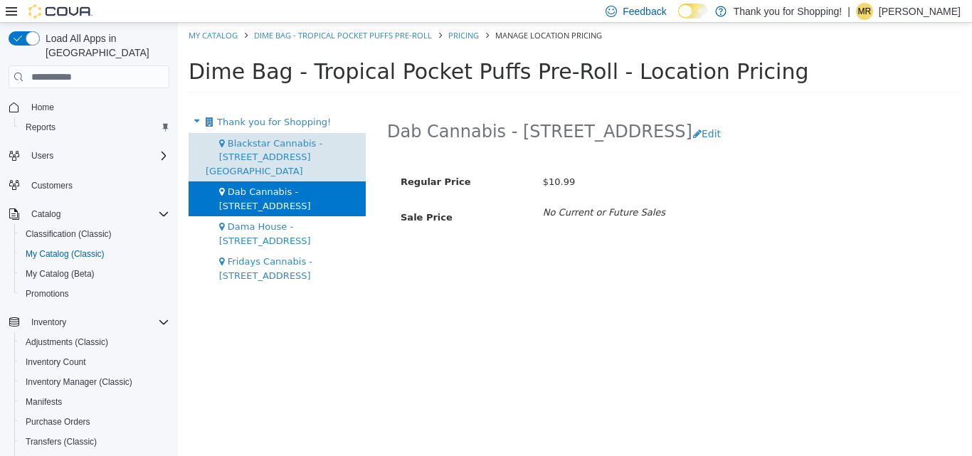
click at [285, 153] on span "Blackstar Cannabis - [STREET_ADDRESS] [GEOGRAPHIC_DATA]" at bounding box center [264, 157] width 117 height 38
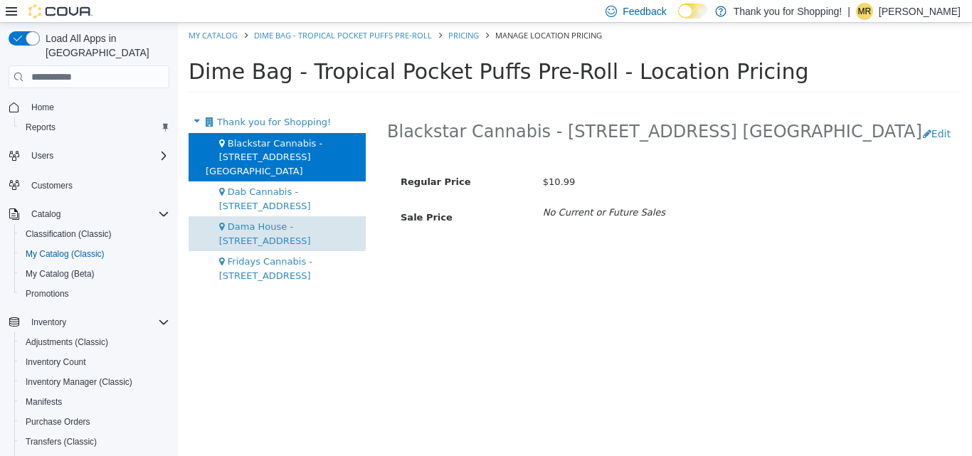
click at [271, 221] on span "Dama House - [STREET_ADDRESS]" at bounding box center [265, 233] width 92 height 25
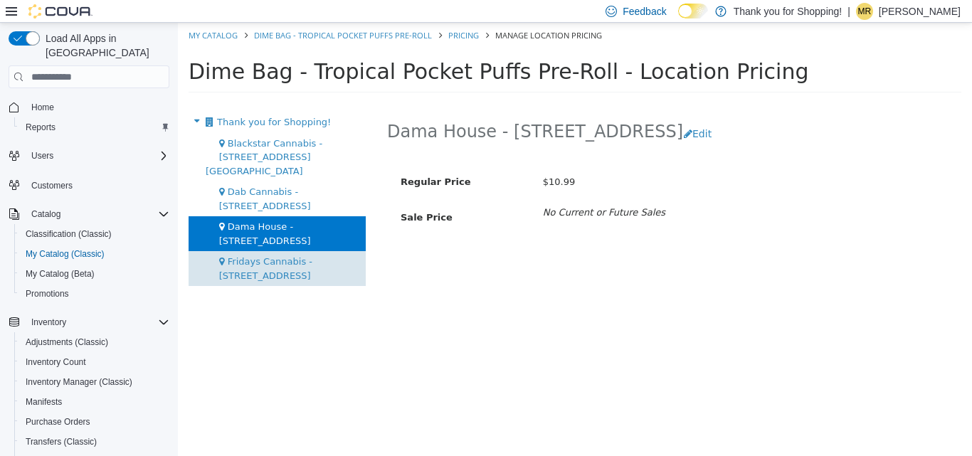
click at [275, 256] on span "Fridays Cannabis - [STREET_ADDRESS]" at bounding box center [265, 268] width 93 height 25
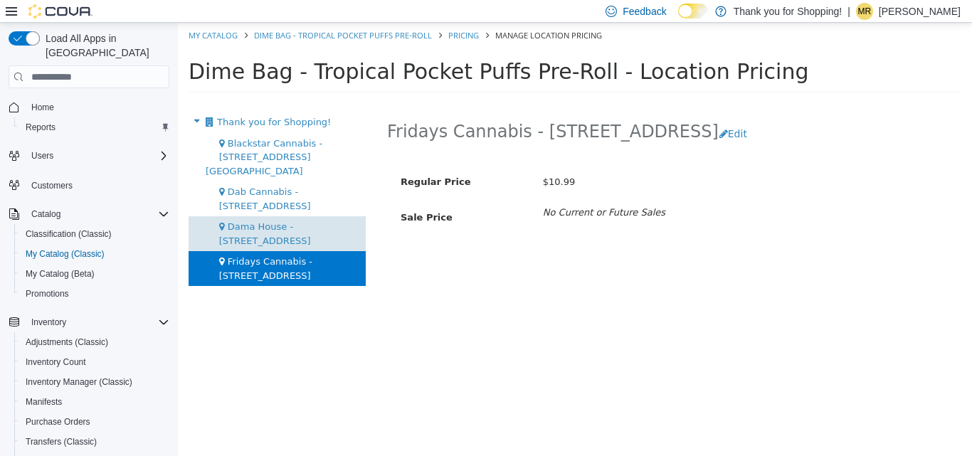
click at [275, 228] on div "Dama House - [STREET_ADDRESS]" at bounding box center [276, 233] width 177 height 35
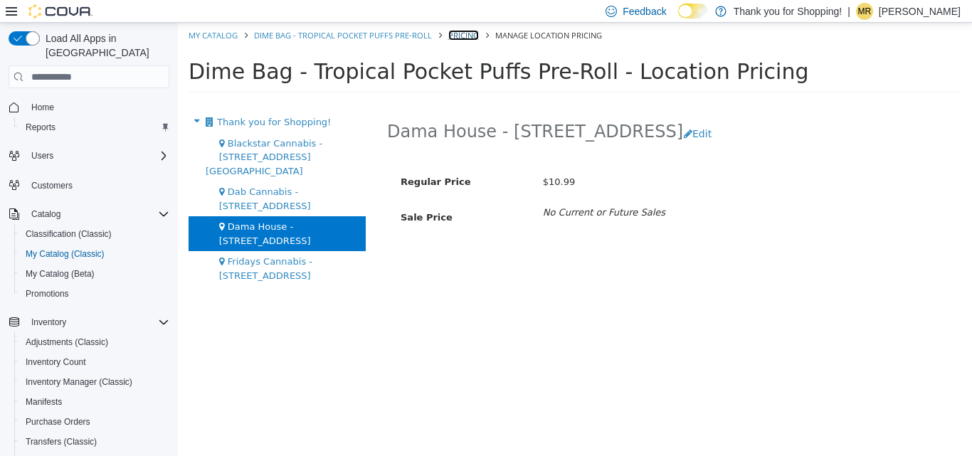
click at [469, 36] on link "Pricing" at bounding box center [463, 35] width 31 height 11
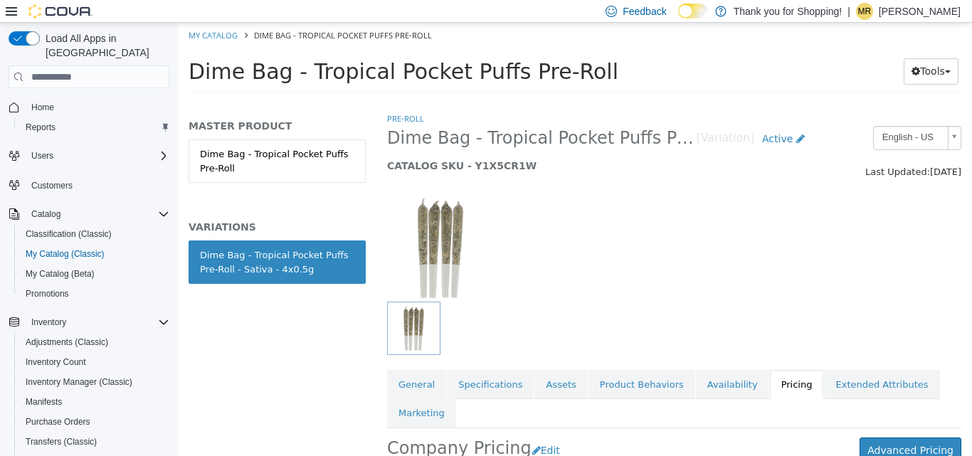
scroll to position [194, 0]
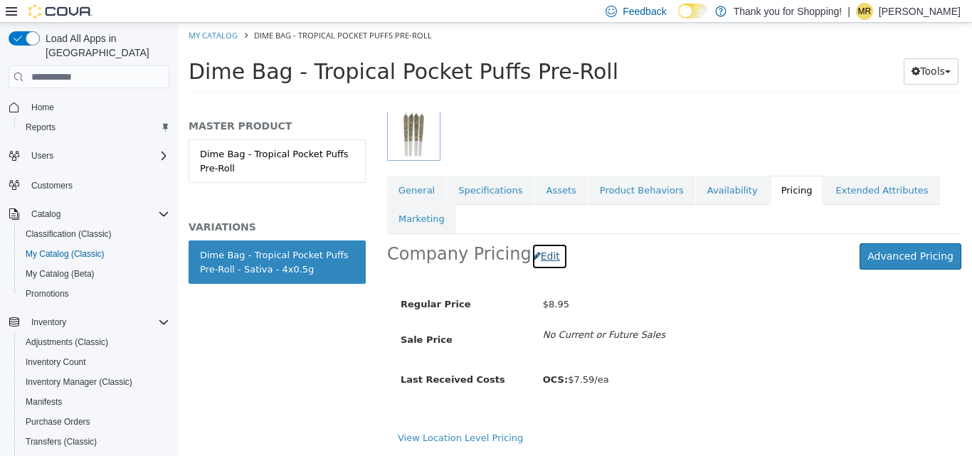
click at [551, 258] on button "Edit" at bounding box center [549, 256] width 36 height 26
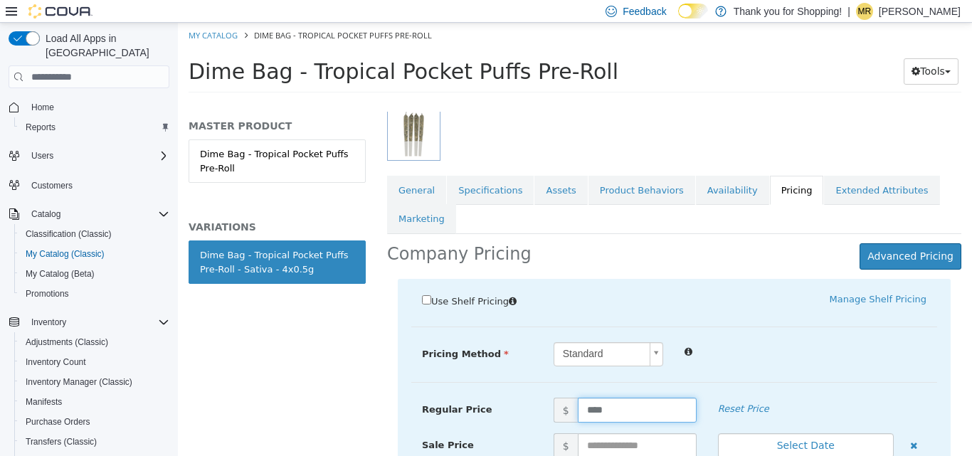
click at [615, 412] on input "****" at bounding box center [637, 410] width 119 height 25
type input "*****"
click at [859, 349] on div at bounding box center [805, 350] width 263 height 17
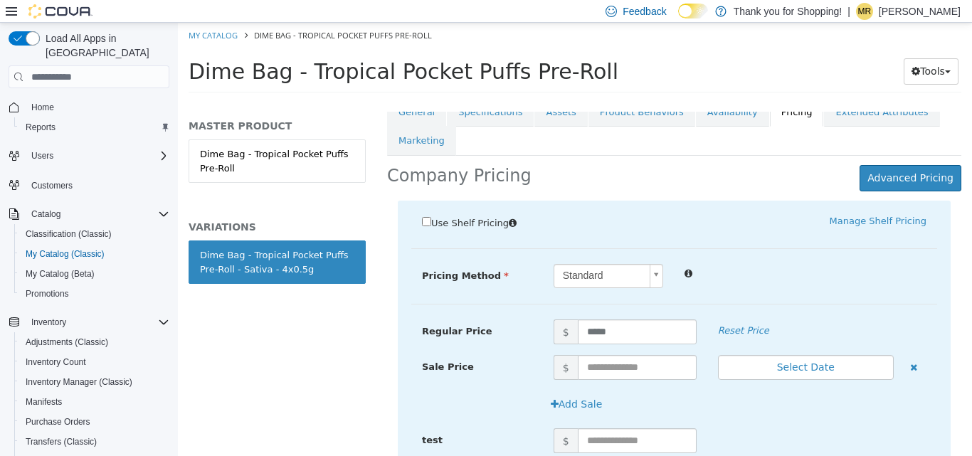
scroll to position [336, 0]
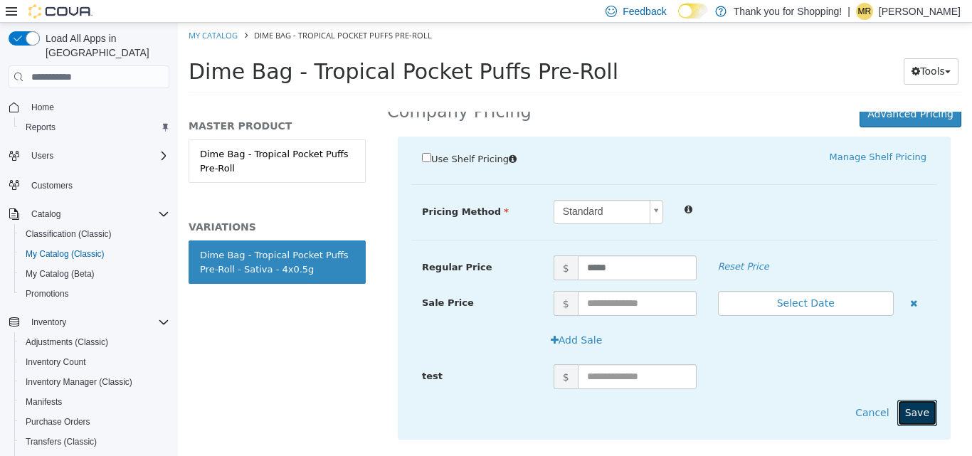
click at [897, 420] on button "Save" at bounding box center [917, 413] width 40 height 26
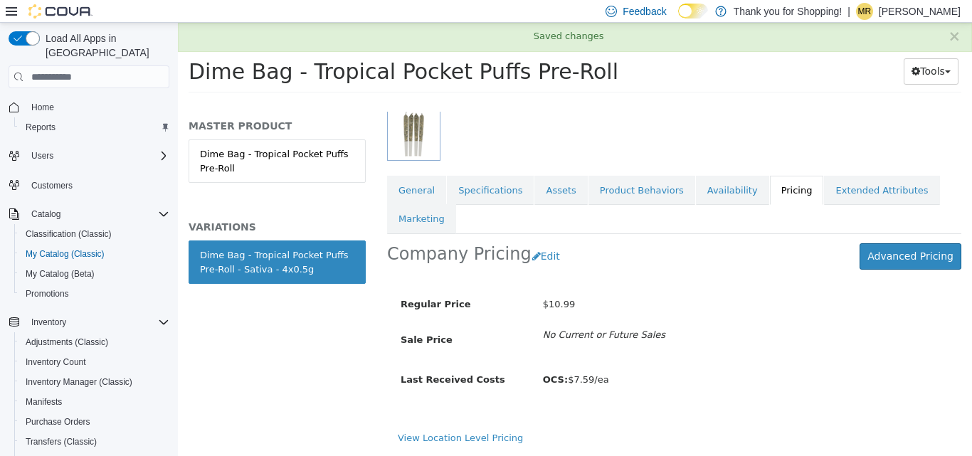
scroll to position [194, 0]
